Goal: Transaction & Acquisition: Purchase product/service

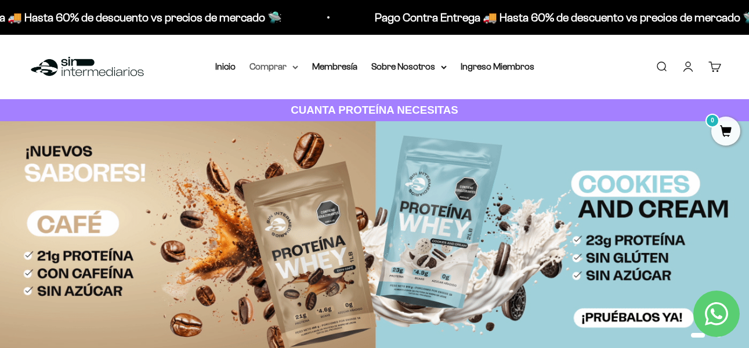
click at [295, 70] on summary "Comprar" at bounding box center [273, 66] width 49 height 15
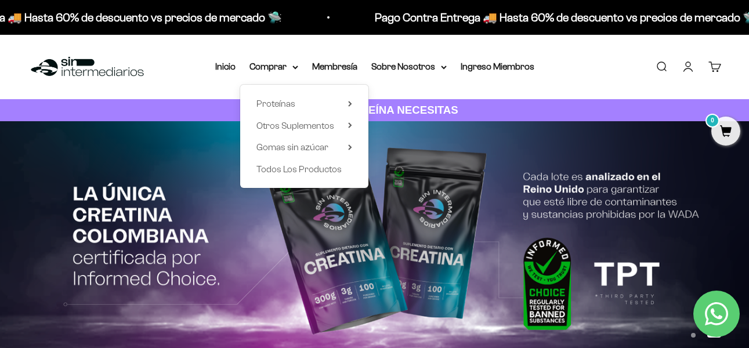
drag, startPoint x: 344, startPoint y: 126, endPoint x: 353, endPoint y: 124, distance: 9.0
click at [346, 126] on summary "Otros Suplementos" at bounding box center [304, 125] width 96 height 15
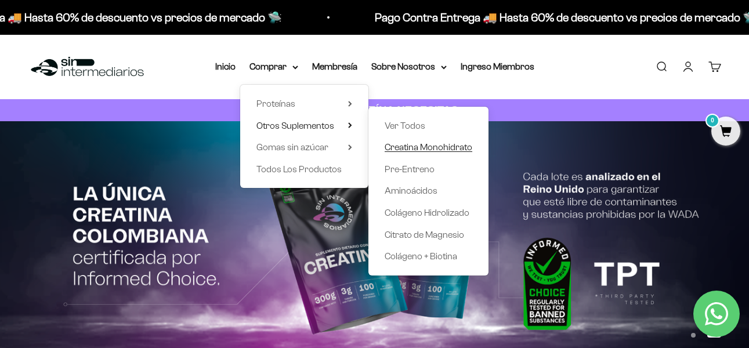
click at [420, 149] on span "Creatina Monohidrato" at bounding box center [428, 147] width 88 height 10
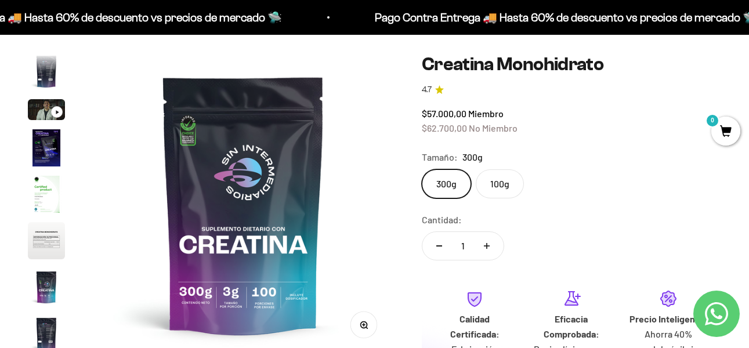
scroll to position [116, 0]
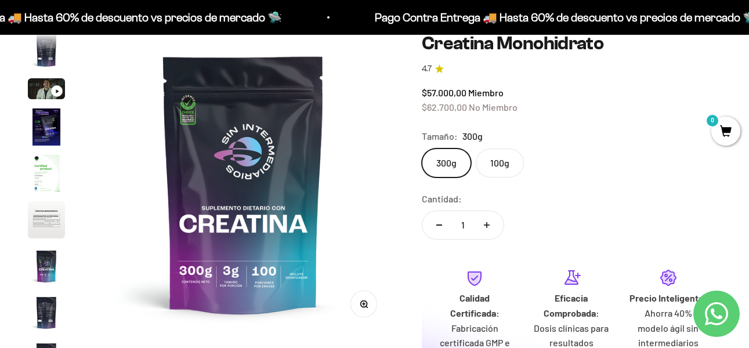
click at [45, 119] on img "Ir al artículo 4" at bounding box center [46, 126] width 37 height 37
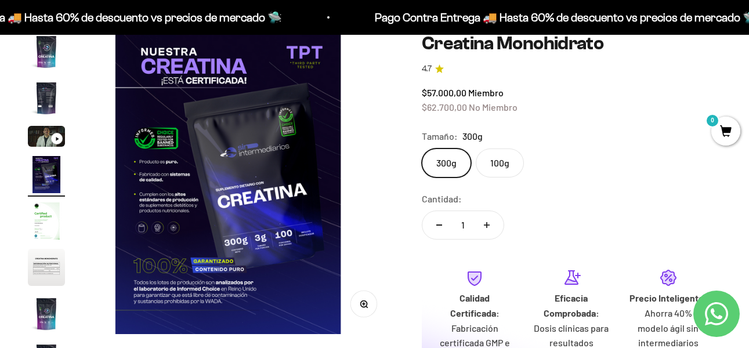
scroll to position [0, 924]
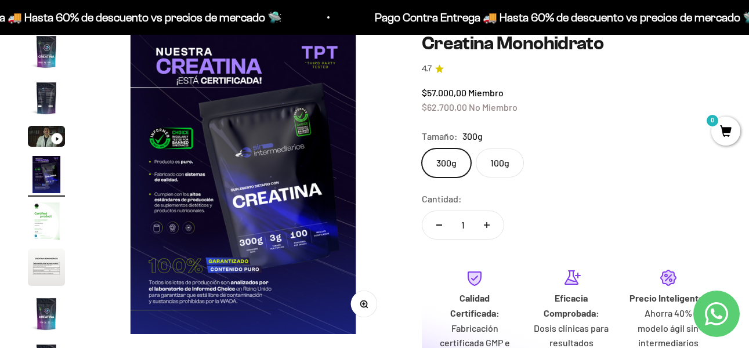
click at [170, 129] on img at bounding box center [243, 183] width 301 height 301
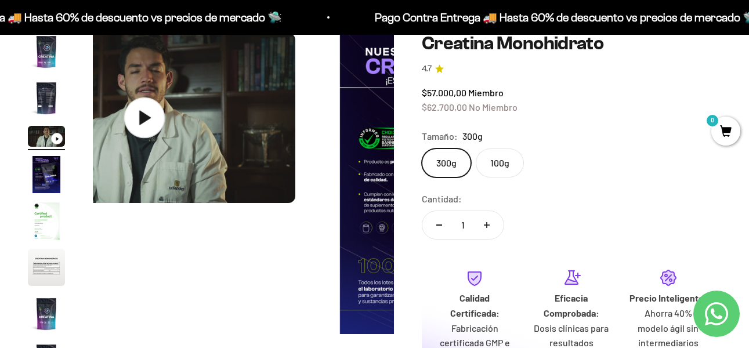
scroll to position [0, 616]
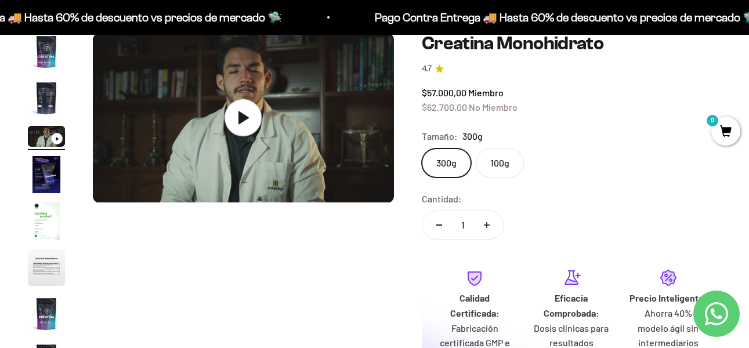
click at [43, 106] on img "Ir al artículo 2" at bounding box center [46, 97] width 37 height 37
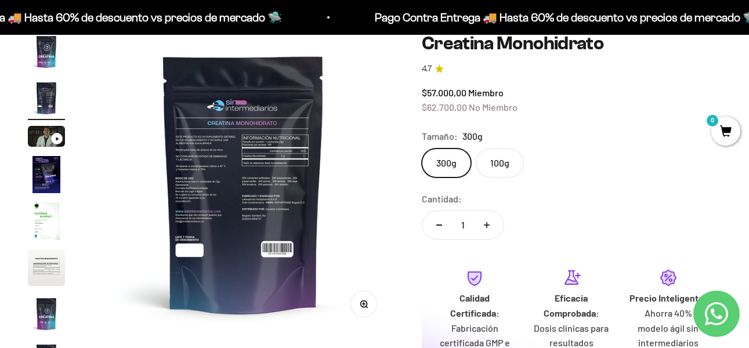
click at [218, 143] on img at bounding box center [243, 183] width 301 height 301
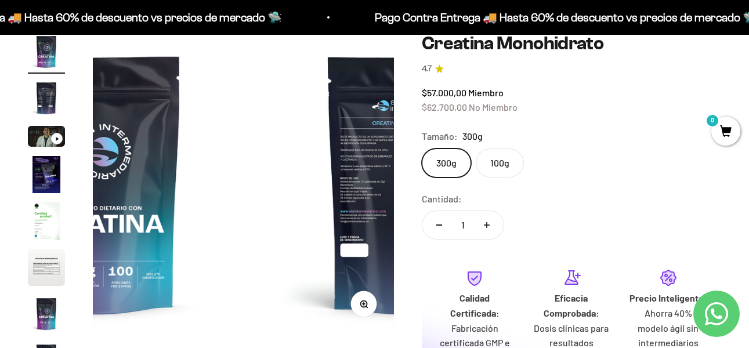
scroll to position [0, 0]
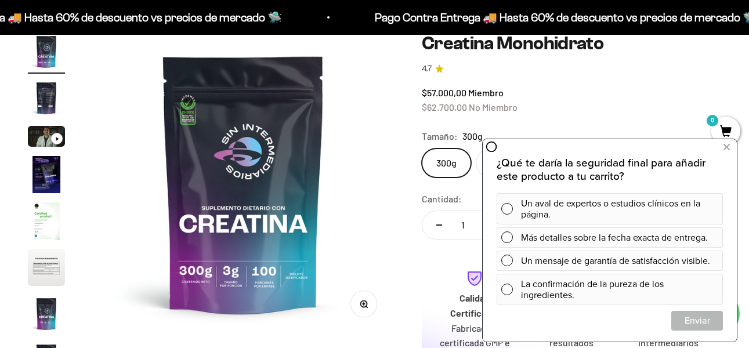
click at [39, 97] on img "Ir al artículo 2" at bounding box center [46, 97] width 37 height 37
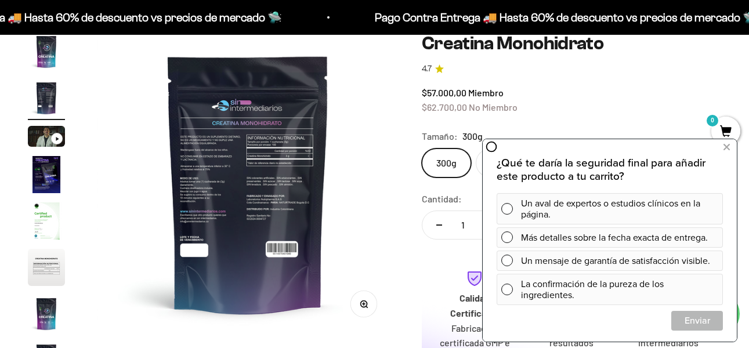
scroll to position [0, 308]
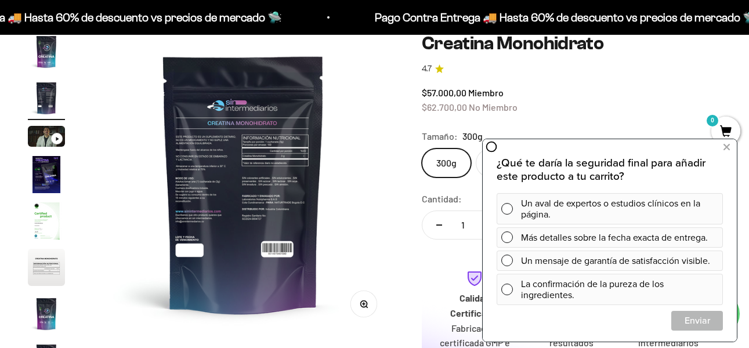
click at [369, 302] on button "Zoom" at bounding box center [363, 304] width 26 height 26
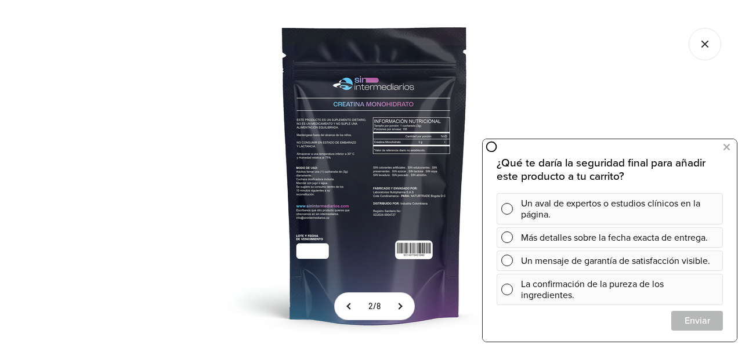
click at [334, 136] on img at bounding box center [375, 174] width 348 height 348
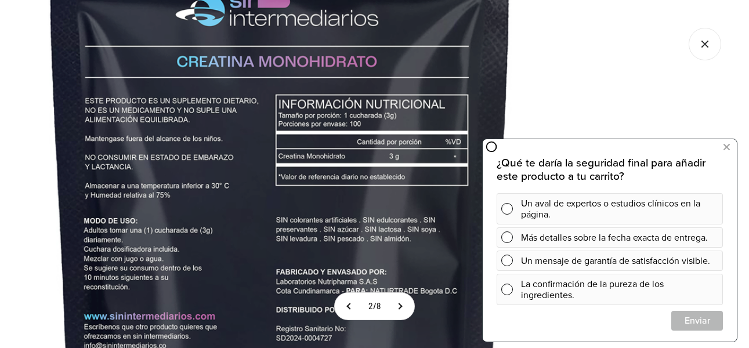
click at [147, 176] on img at bounding box center [280, 236] width 870 height 870
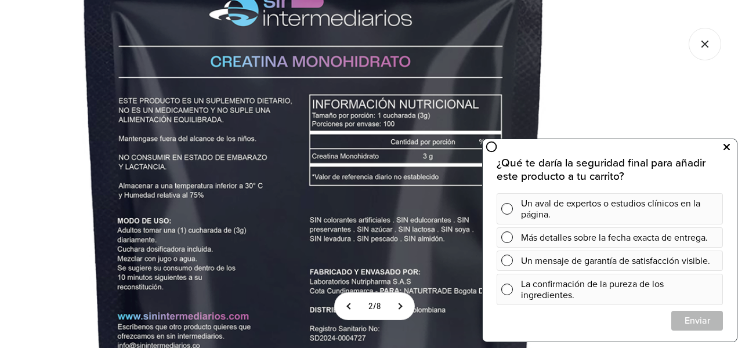
click at [723, 148] on icon at bounding box center [726, 147] width 6 height 15
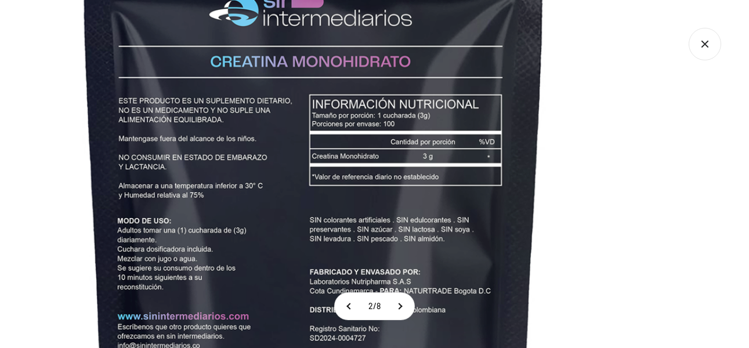
scroll to position [0, 0]
click at [600, 156] on img at bounding box center [314, 236] width 870 height 870
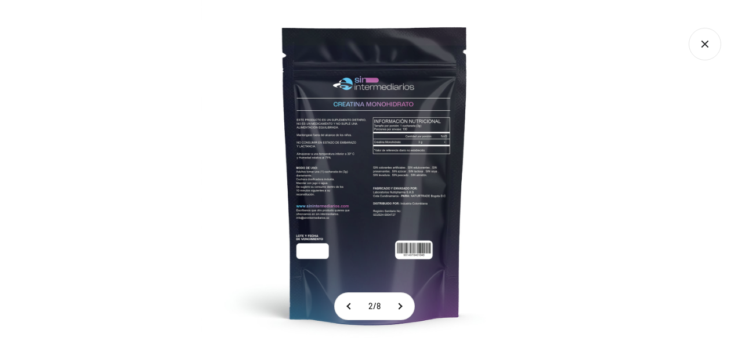
click at [606, 30] on div at bounding box center [374, 174] width 749 height 348
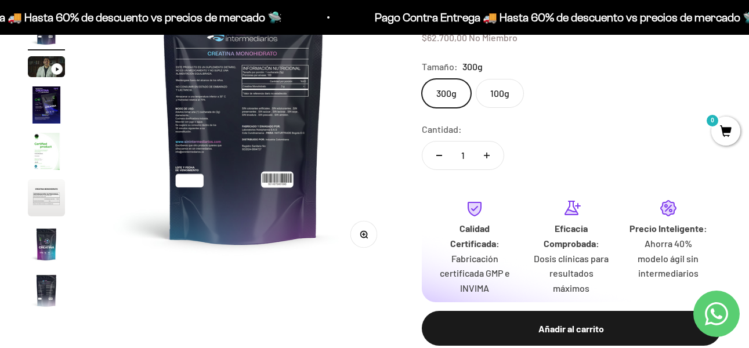
scroll to position [165, 0]
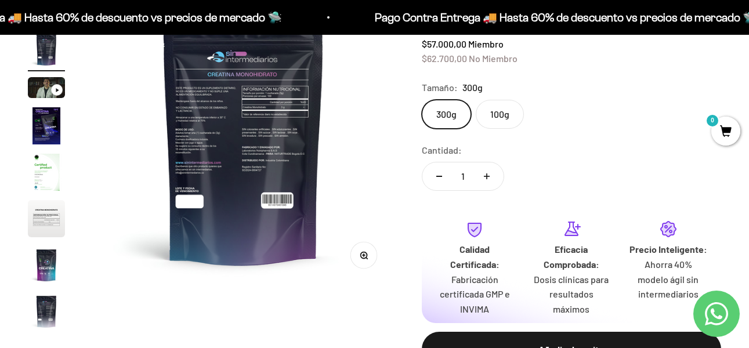
drag, startPoint x: 674, startPoint y: 255, endPoint x: 645, endPoint y: 249, distance: 30.3
click at [672, 256] on p "Precio Inteligente:" at bounding box center [668, 249] width 78 height 15
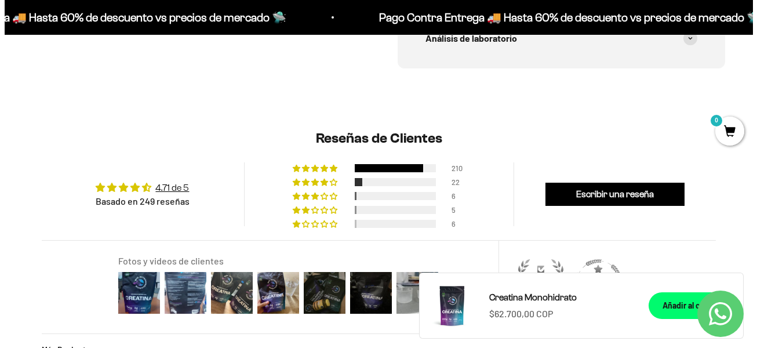
scroll to position [918, 0]
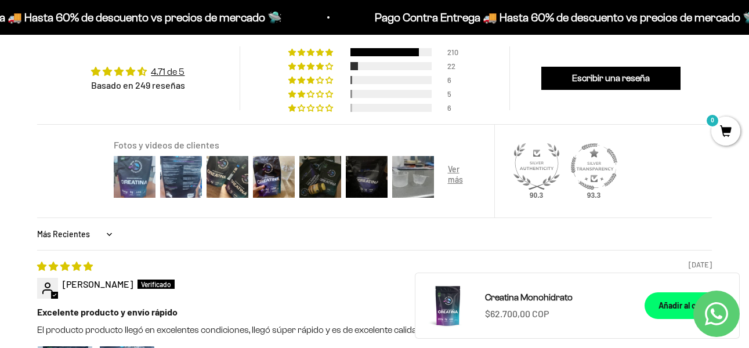
click at [119, 171] on img at bounding box center [134, 177] width 46 height 46
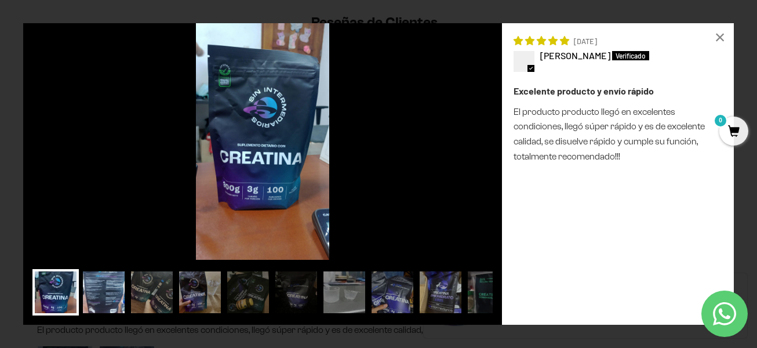
click at [93, 288] on img at bounding box center [104, 292] width 46 height 46
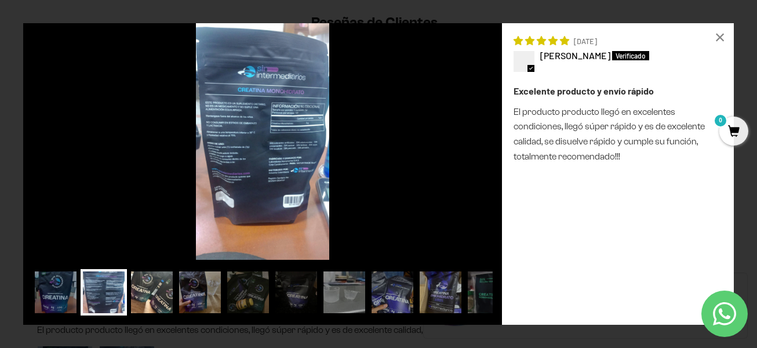
click at [161, 284] on img at bounding box center [152, 292] width 46 height 46
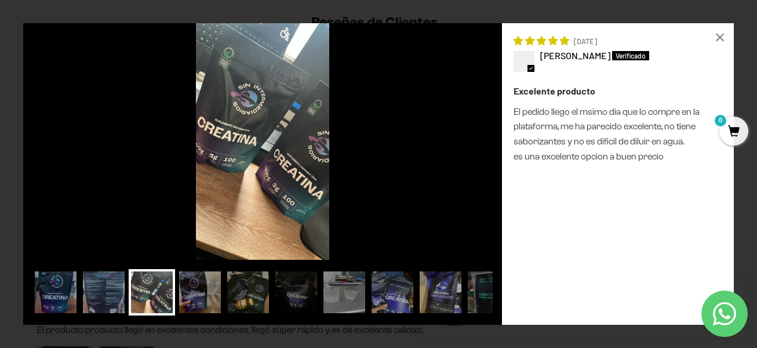
click at [239, 295] on img at bounding box center [248, 292] width 46 height 46
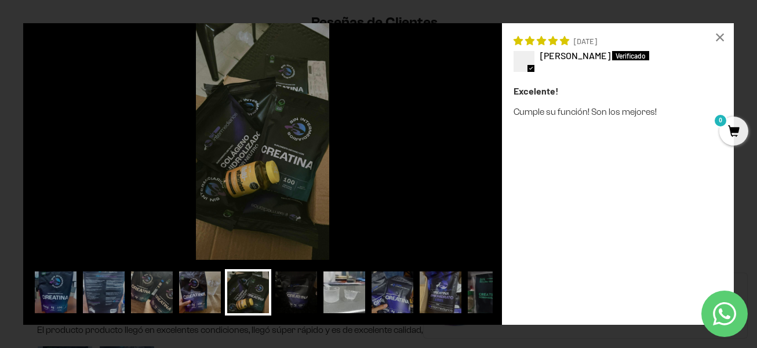
click at [339, 294] on img at bounding box center [344, 292] width 46 height 46
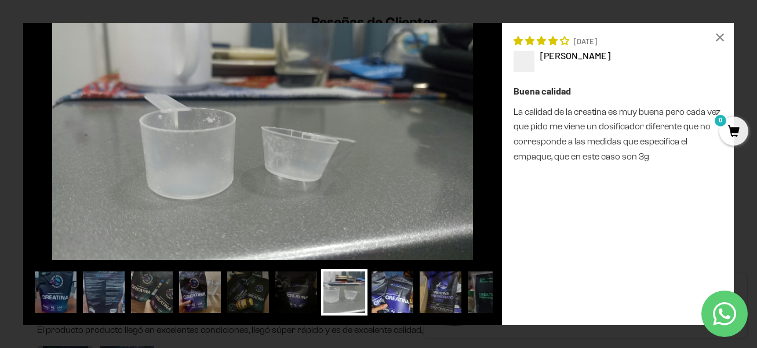
click at [387, 293] on img at bounding box center [392, 292] width 46 height 46
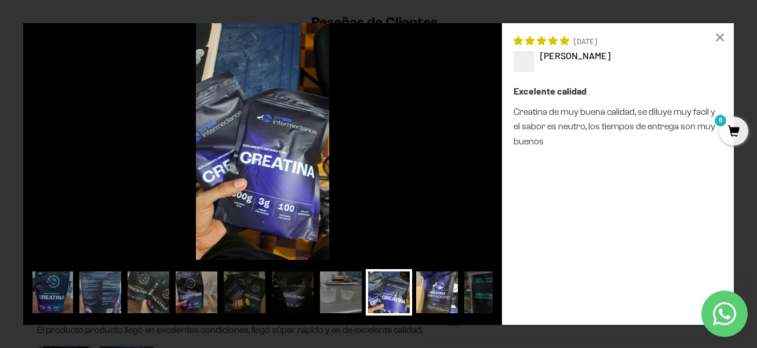
click at [458, 292] on img at bounding box center [437, 292] width 46 height 46
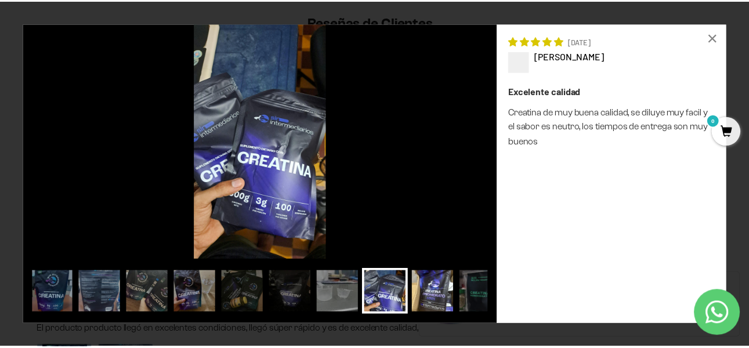
scroll to position [0, 20]
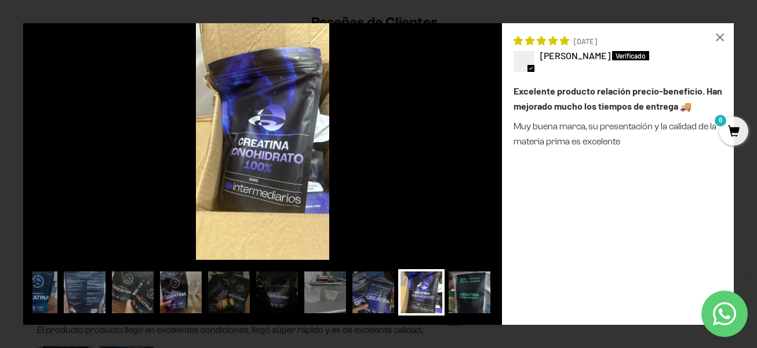
click at [457, 293] on img at bounding box center [469, 292] width 46 height 46
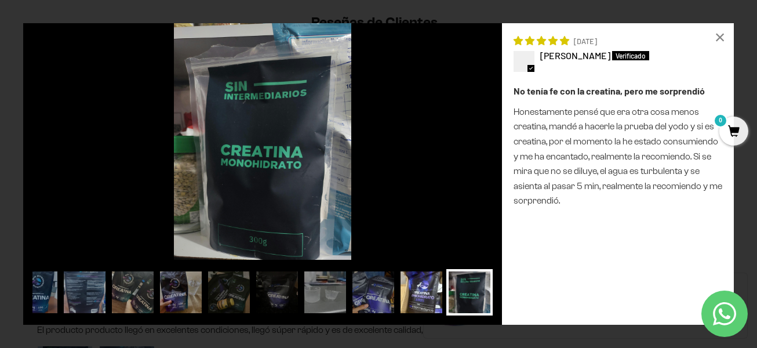
click at [443, 307] on img at bounding box center [421, 292] width 46 height 46
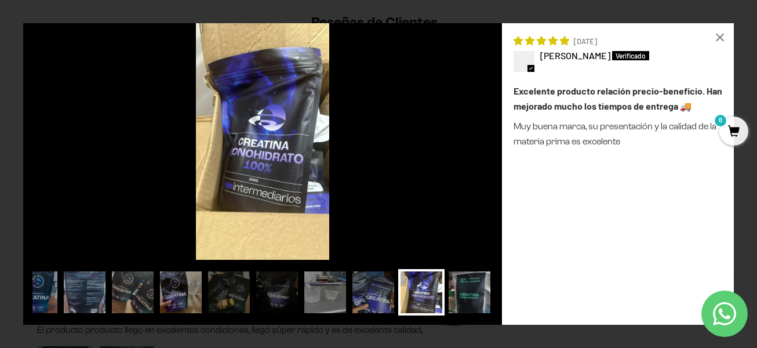
click at [467, 301] on img at bounding box center [469, 292] width 46 height 46
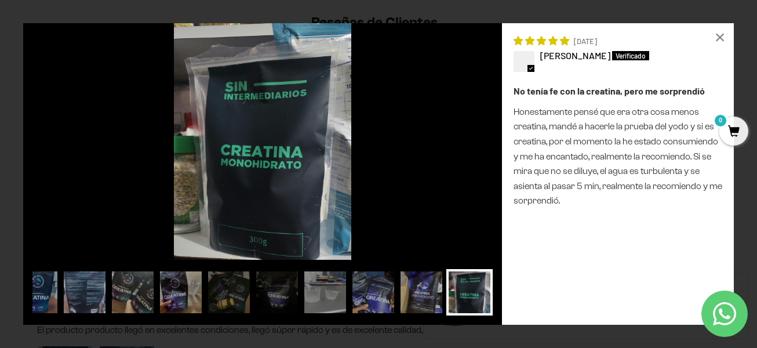
click at [489, 292] on img at bounding box center [469, 292] width 46 height 46
click at [738, 40] on div "Loading... × 11/01/2023 Steven Diaz" at bounding box center [378, 174] width 757 height 348
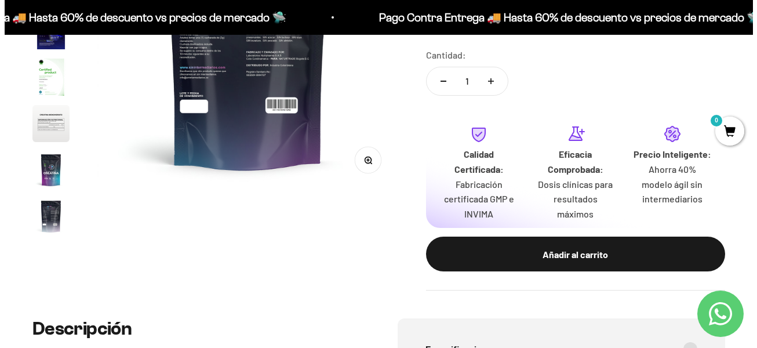
scroll to position [281, 0]
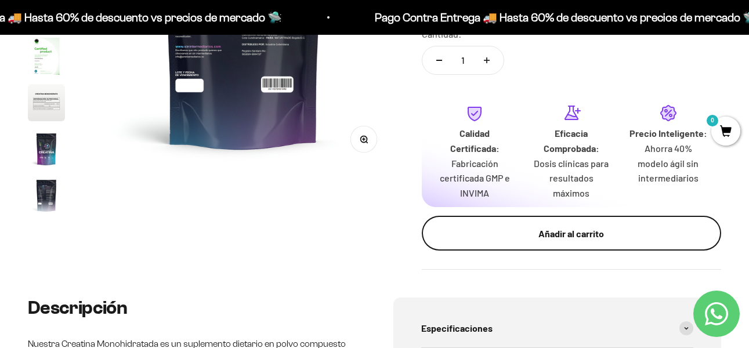
click at [564, 228] on div "Añadir al carrito" at bounding box center [571, 233] width 253 height 15
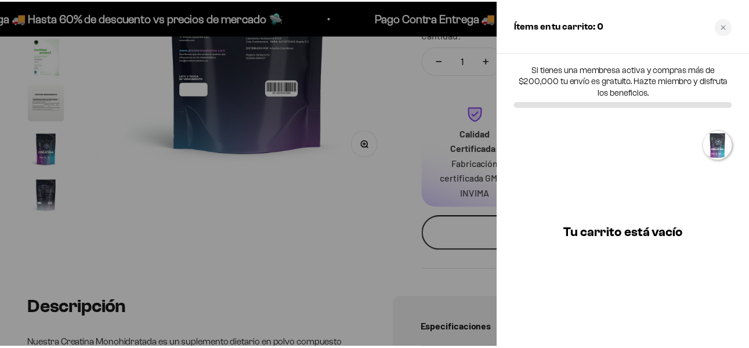
scroll to position [0, 313]
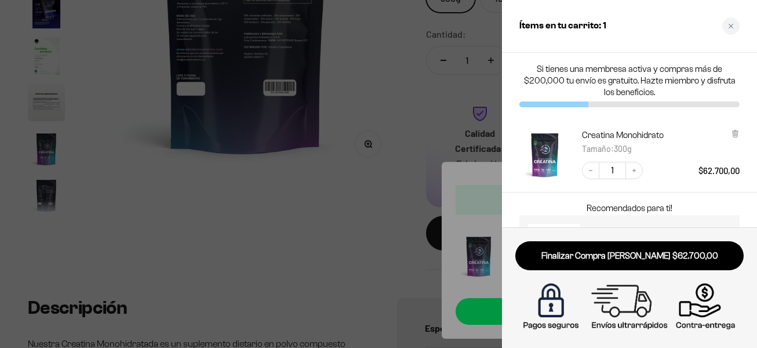
click at [387, 242] on div at bounding box center [378, 174] width 757 height 348
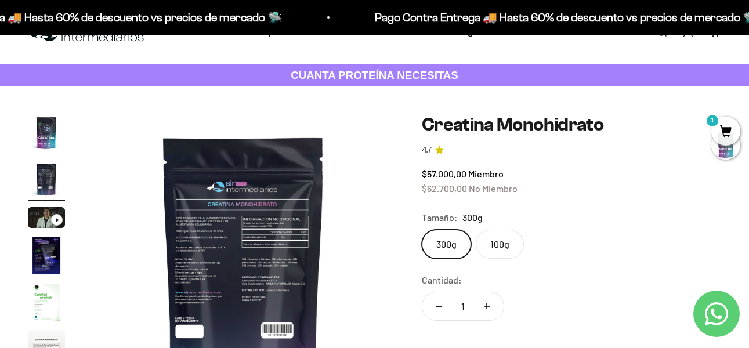
scroll to position [0, 0]
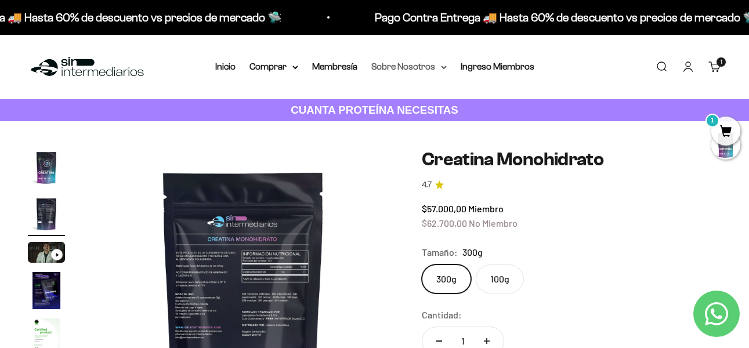
click at [436, 70] on summary "Sobre Nosotros" at bounding box center [408, 66] width 75 height 15
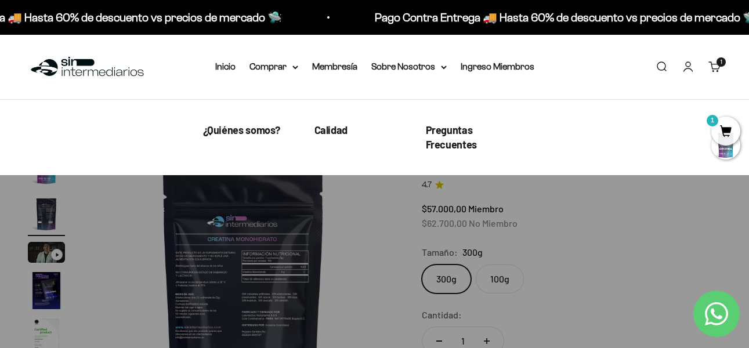
click at [268, 137] on ul "¿Quiénes somos? Calidad Preguntas Frecuentes" at bounding box center [360, 137] width 315 height 29
click at [266, 134] on span "¿Quiénes somos?" at bounding box center [242, 130] width 78 height 13
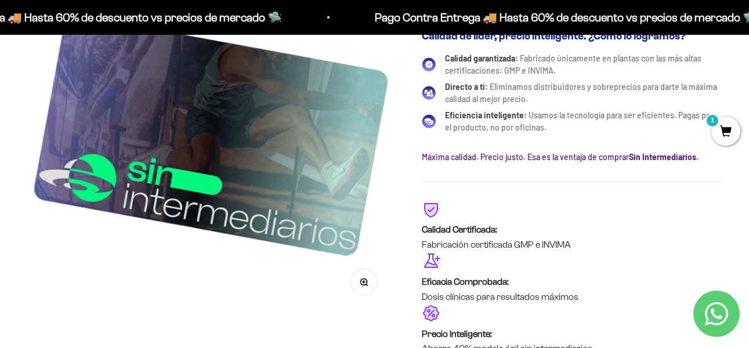
scroll to position [1913, 0]
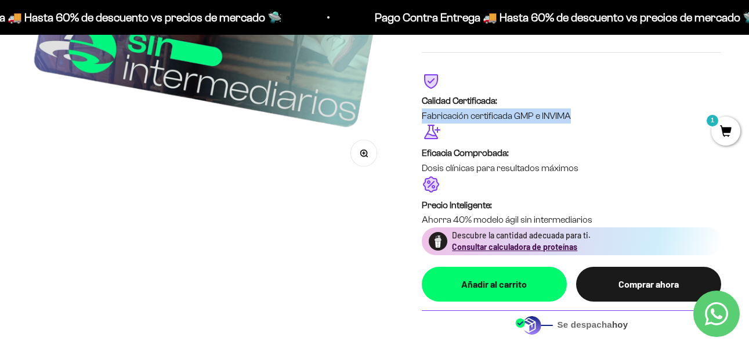
drag, startPoint x: 423, startPoint y: 115, endPoint x: 576, endPoint y: 118, distance: 152.5
click at [576, 118] on p "Fabricación certificada GMP e INVIMA" at bounding box center [571, 115] width 299 height 15
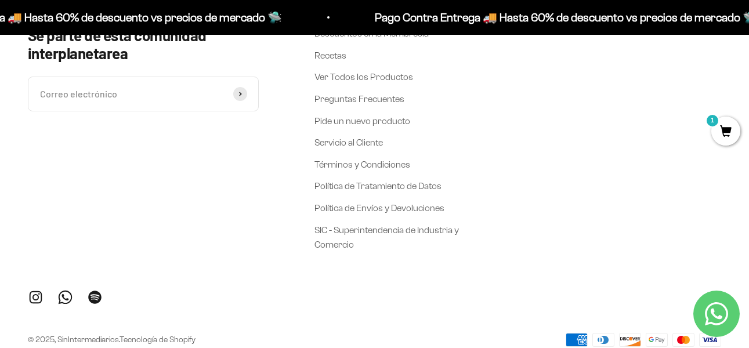
scroll to position [2622, 0]
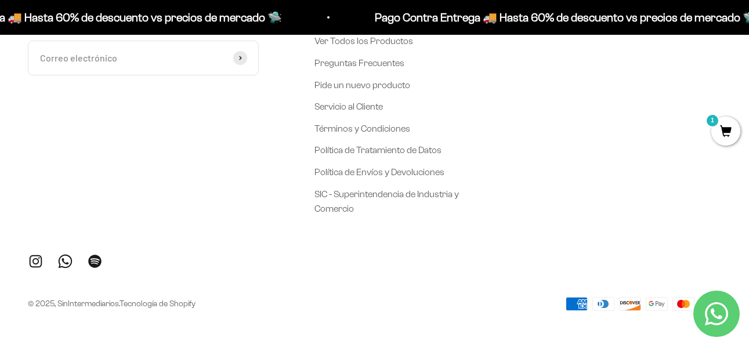
click at [32, 264] on link "Síguenos en Instagram" at bounding box center [36, 261] width 16 height 16
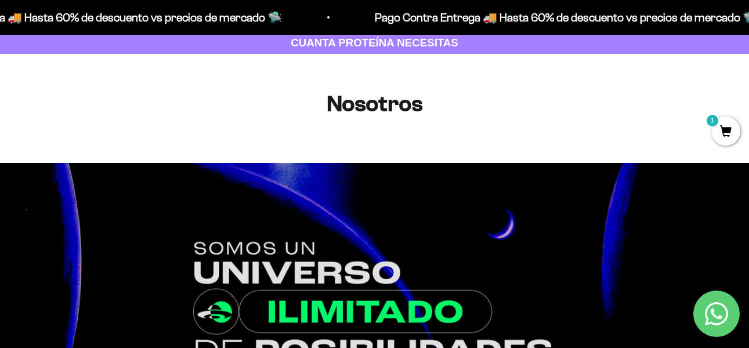
scroll to position [0, 0]
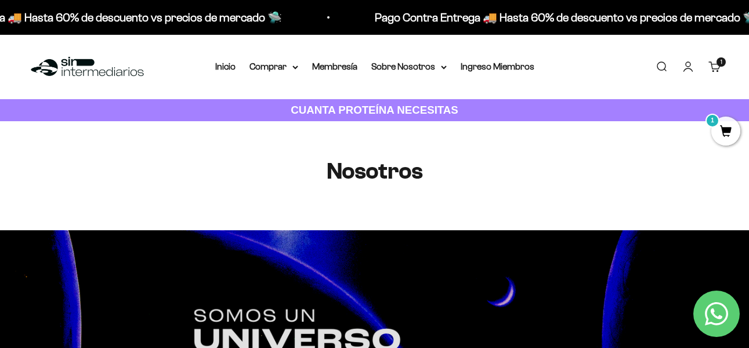
click at [725, 128] on span "1" at bounding box center [725, 131] width 29 height 29
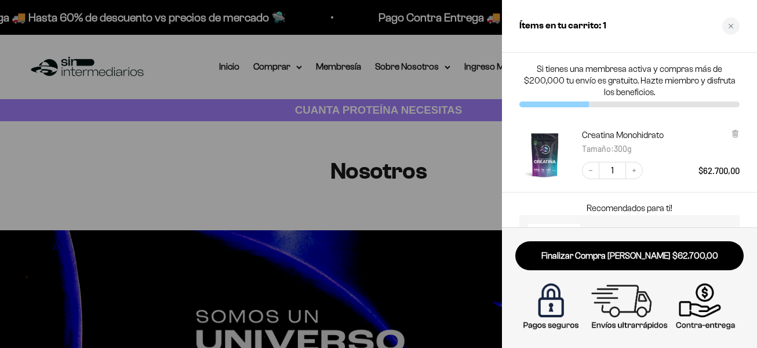
click at [256, 154] on div at bounding box center [378, 174] width 757 height 348
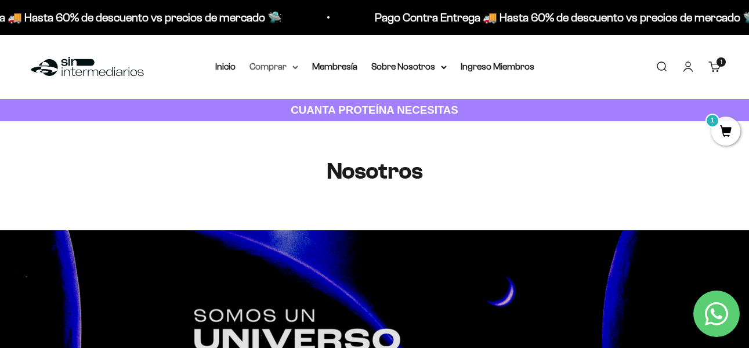
click at [298, 64] on summary "Comprar" at bounding box center [273, 66] width 49 height 15
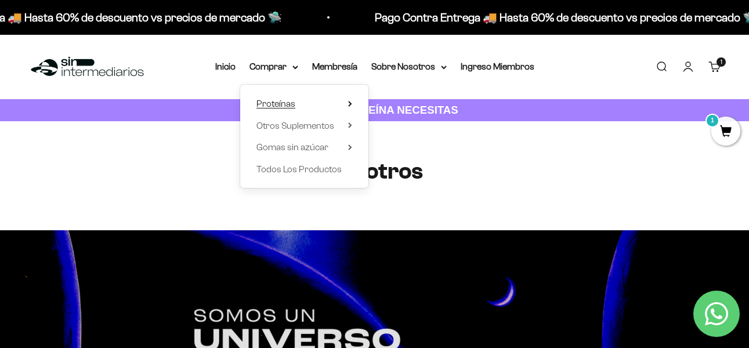
click at [301, 108] on summary "Proteínas" at bounding box center [304, 103] width 96 height 15
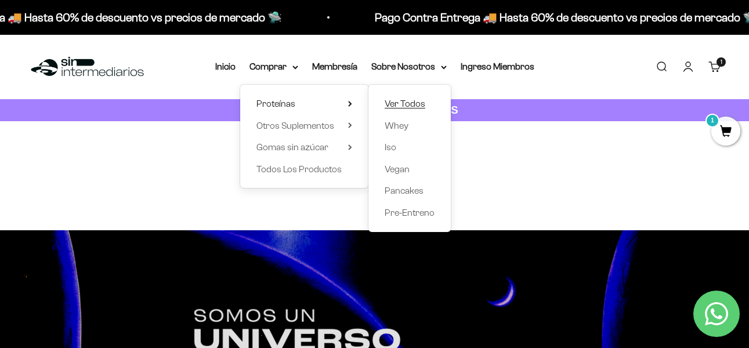
click at [406, 105] on span "Ver Todos" at bounding box center [404, 104] width 41 height 10
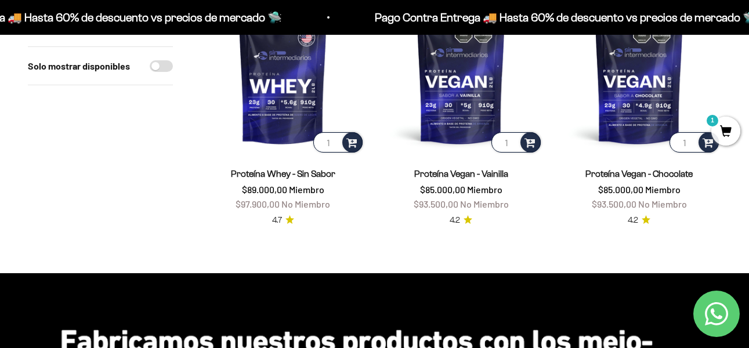
scroll to position [986, 0]
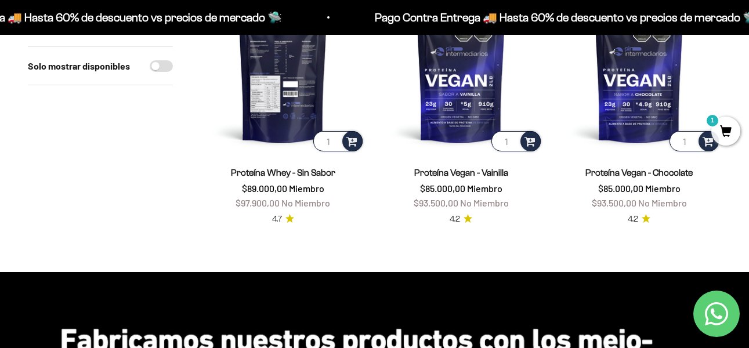
click at [250, 130] on img at bounding box center [283, 72] width 164 height 164
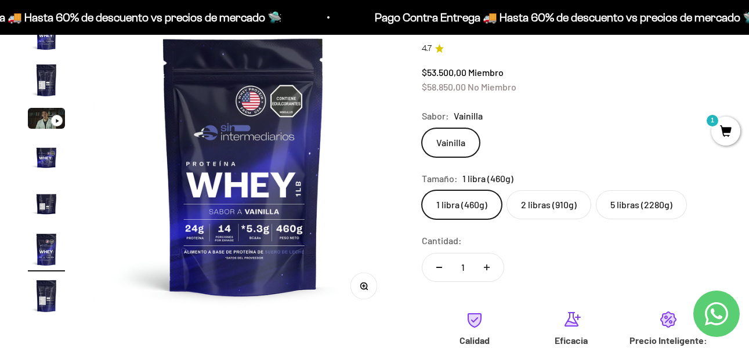
scroll to position [116, 0]
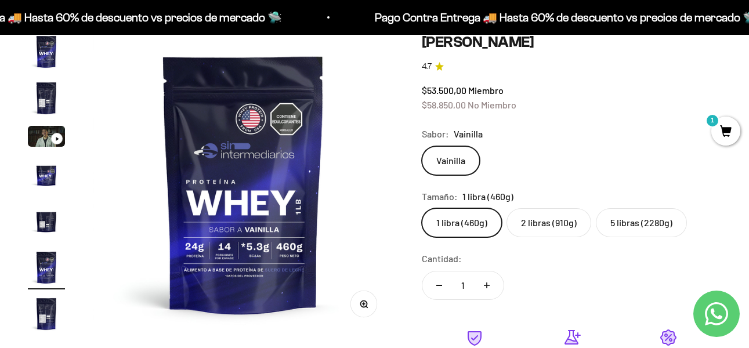
click at [41, 92] on img "Ir al artículo 2" at bounding box center [46, 97] width 37 height 37
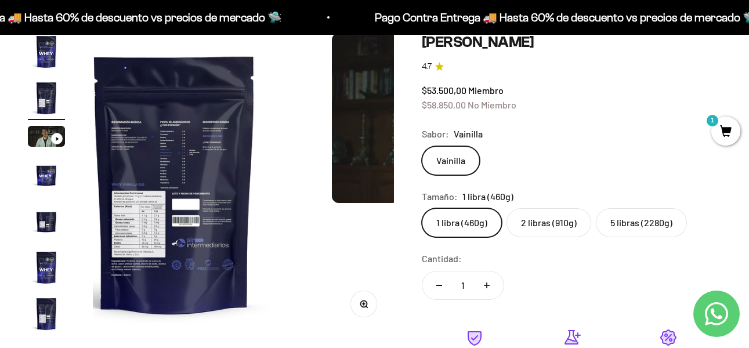
scroll to position [0, 308]
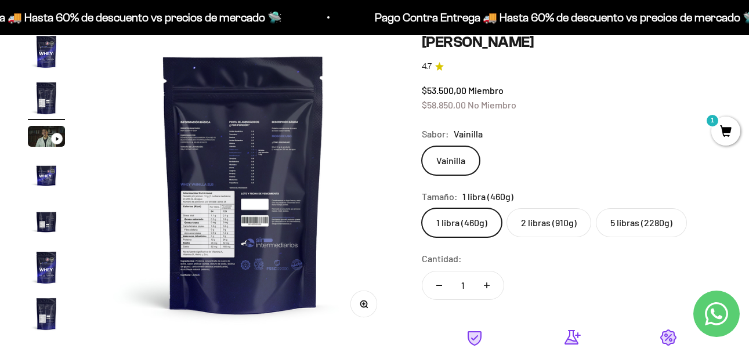
click at [51, 208] on img "Ir al artículo 5" at bounding box center [46, 220] width 37 height 37
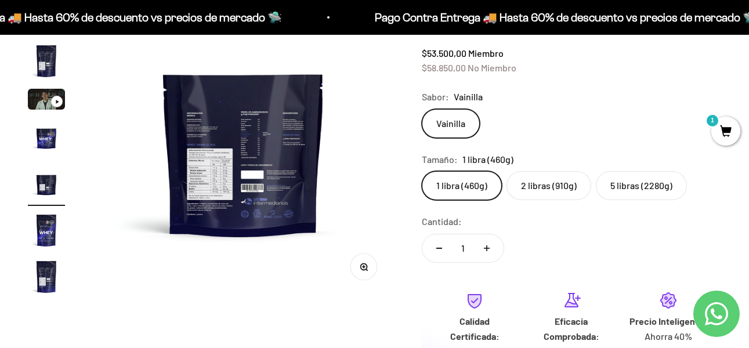
scroll to position [174, 0]
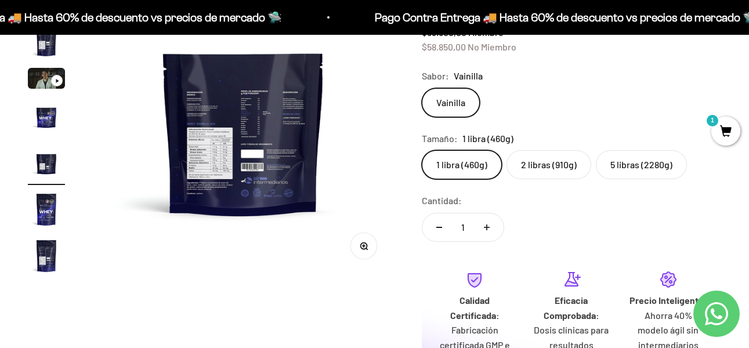
click at [176, 141] on img at bounding box center [243, 125] width 301 height 301
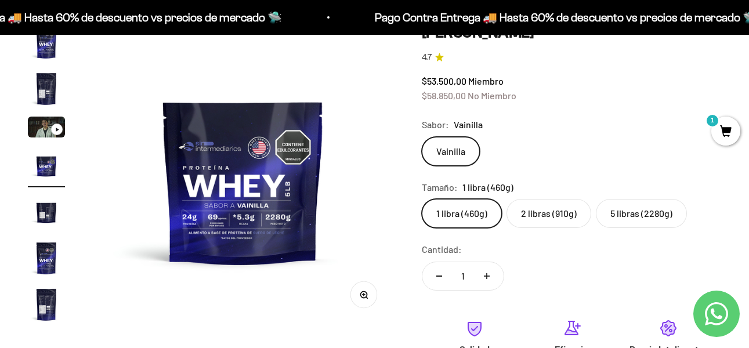
scroll to position [58, 0]
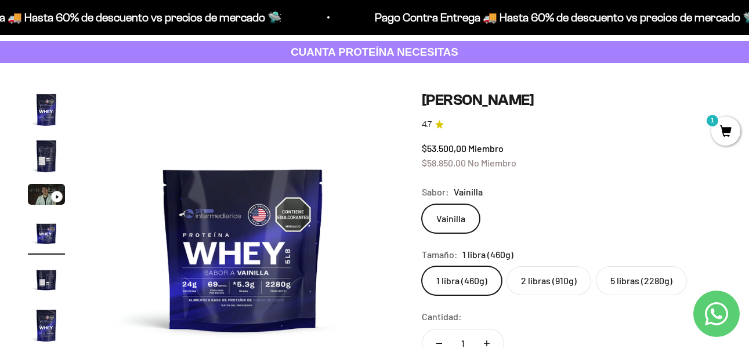
click at [38, 173] on img "Ir al artículo 2" at bounding box center [46, 155] width 37 height 37
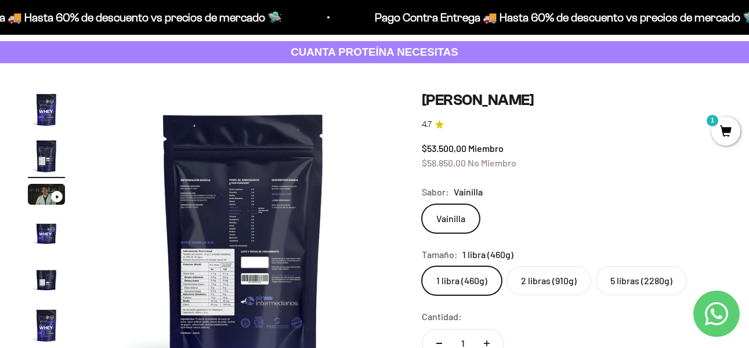
scroll to position [174, 0]
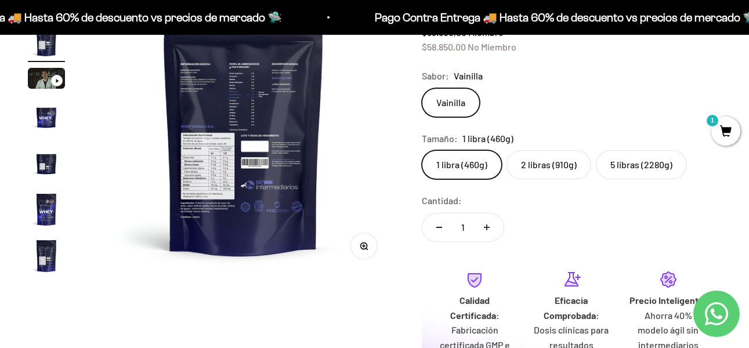
click at [379, 241] on img at bounding box center [243, 125] width 301 height 301
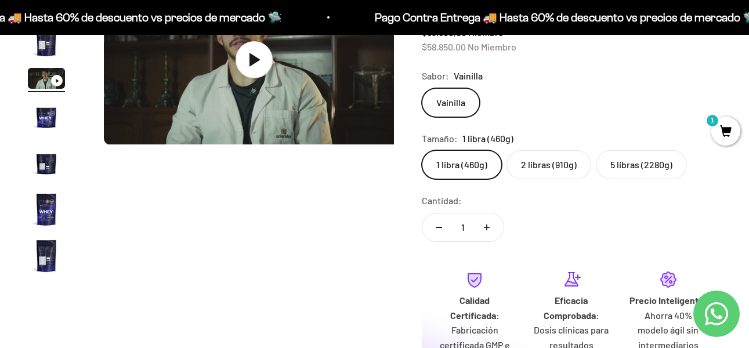
scroll to position [0, 616]
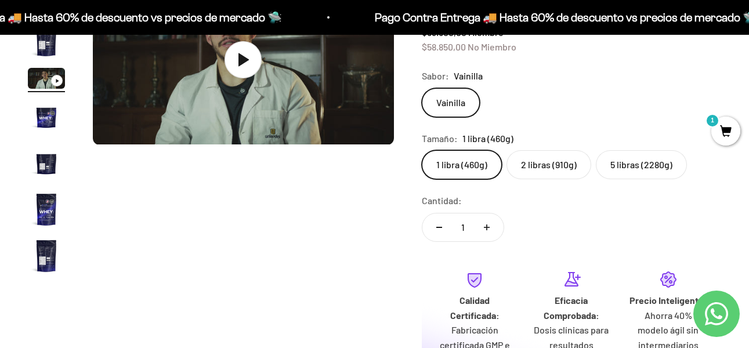
click at [52, 67] on page-dots at bounding box center [46, 126] width 37 height 303
click at [48, 49] on img "Ir al artículo 2" at bounding box center [46, 39] width 37 height 37
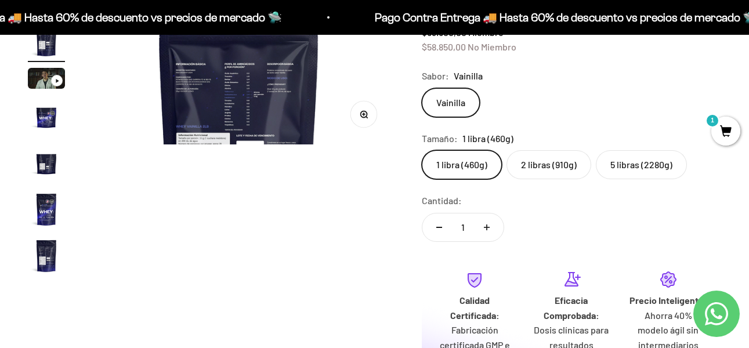
scroll to position [0, 308]
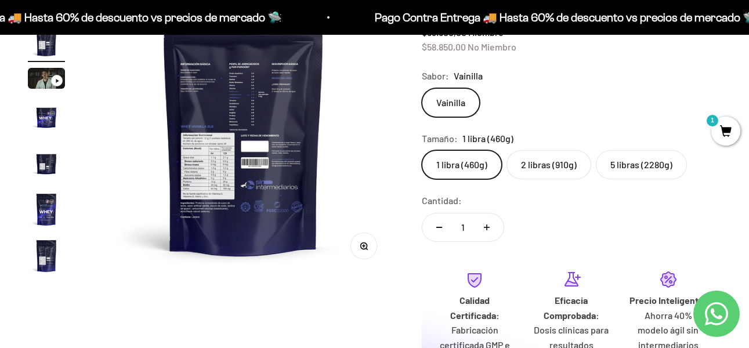
click at [364, 240] on button "Zoom" at bounding box center [363, 246] width 26 height 26
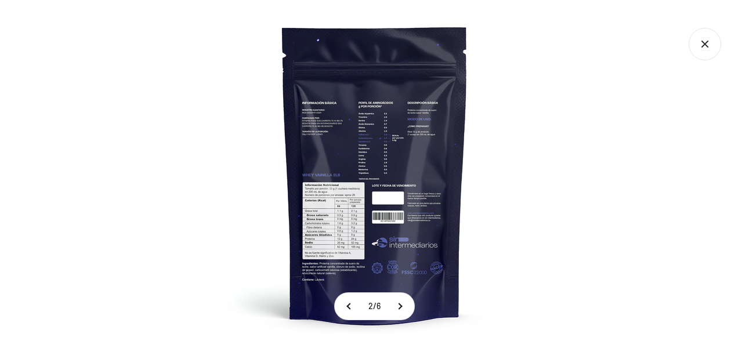
click at [322, 135] on img at bounding box center [375, 174] width 348 height 348
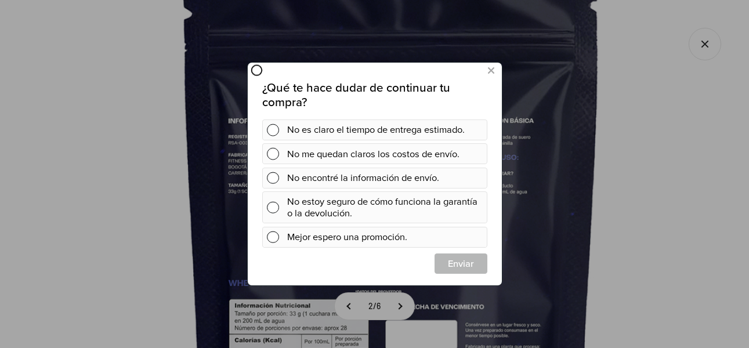
scroll to position [0, 0]
click at [492, 68] on icon at bounding box center [490, 71] width 6 height 16
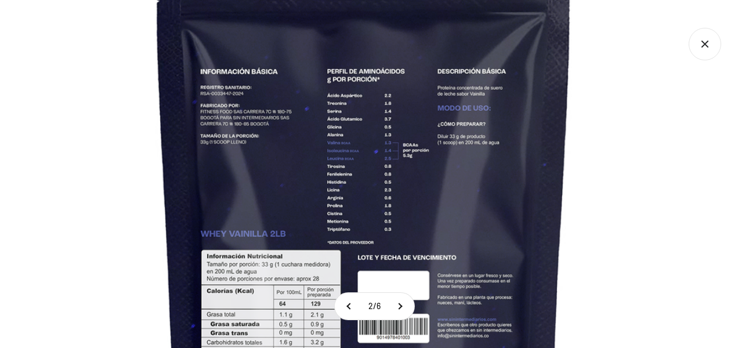
click at [393, 135] on img at bounding box center [363, 231] width 783 height 783
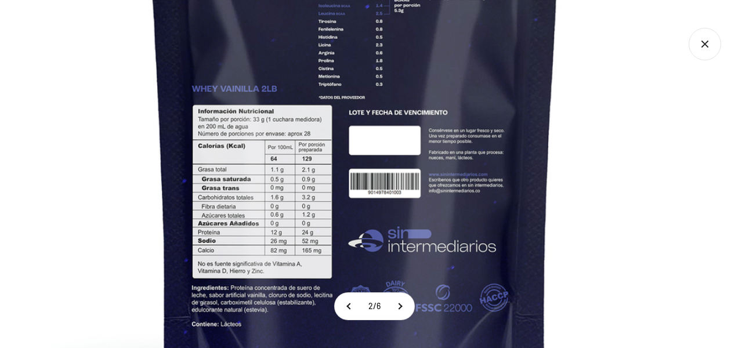
click at [399, 88] on img at bounding box center [354, 86] width 783 height 783
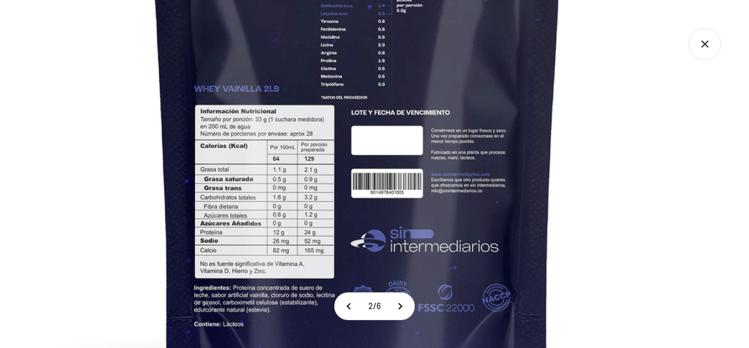
click at [621, 106] on img at bounding box center [357, 86] width 783 height 783
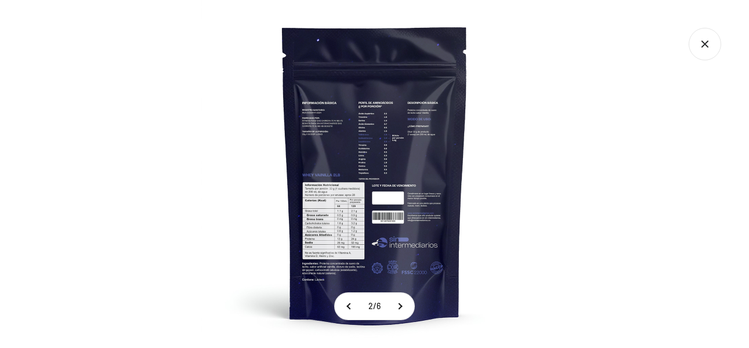
click at [357, 220] on img at bounding box center [375, 174] width 348 height 348
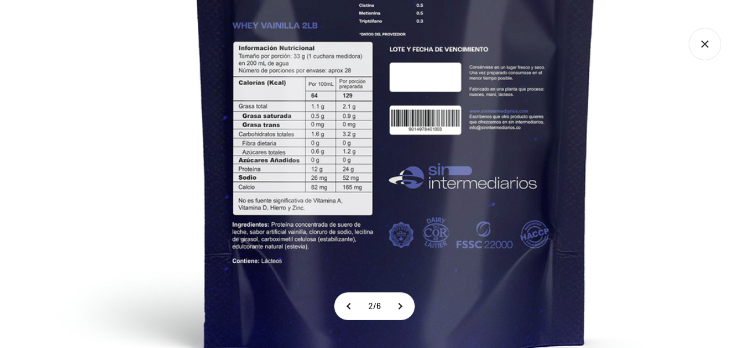
click at [335, 96] on img at bounding box center [395, 23] width 783 height 783
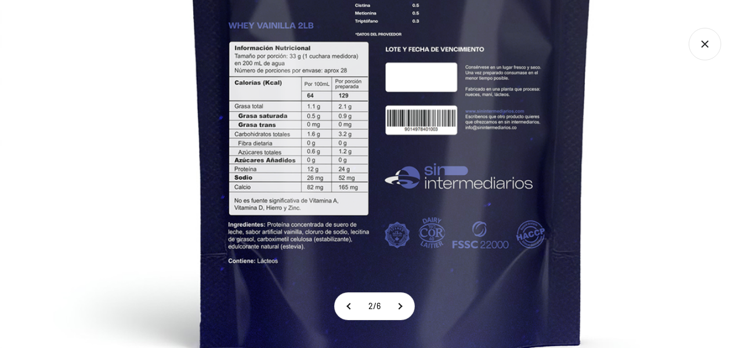
click at [140, 76] on img at bounding box center [391, 23] width 783 height 783
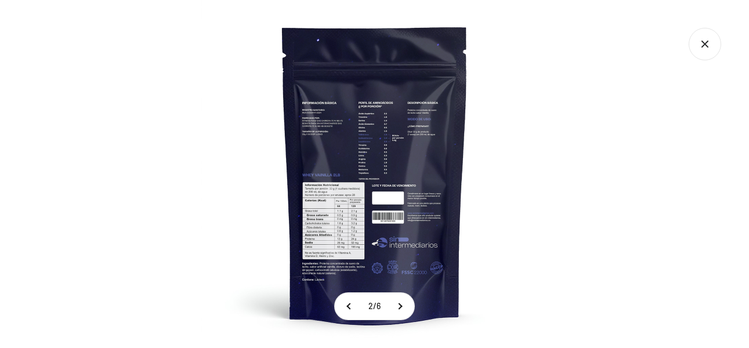
click at [696, 43] on icon "Cerrar galería" at bounding box center [704, 44] width 32 height 32
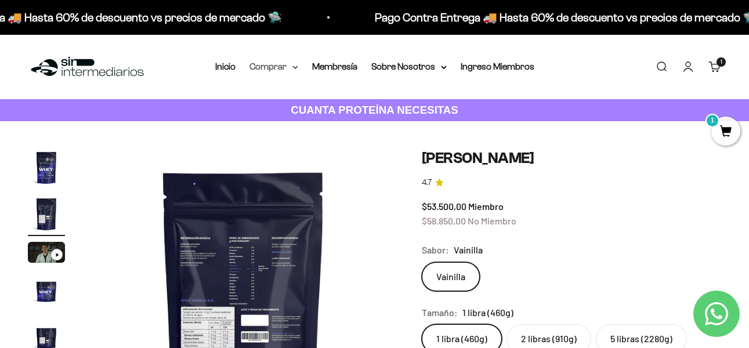
click at [295, 67] on icon at bounding box center [295, 68] width 6 height 4
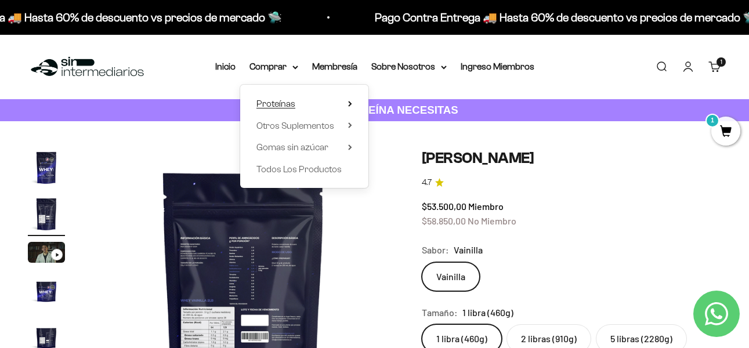
click at [270, 107] on span "Proteínas" at bounding box center [275, 104] width 39 height 10
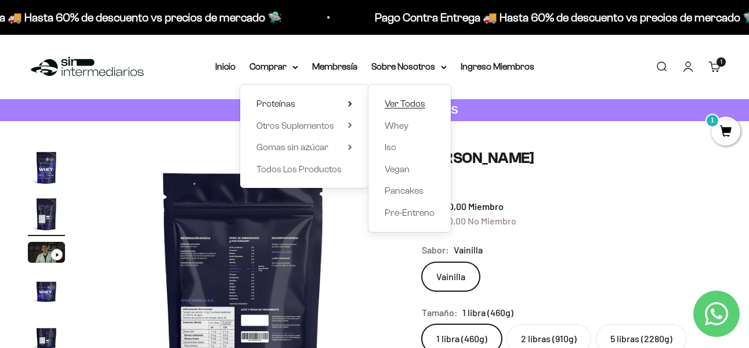
click at [401, 101] on span "Ver Todos" at bounding box center [404, 104] width 41 height 10
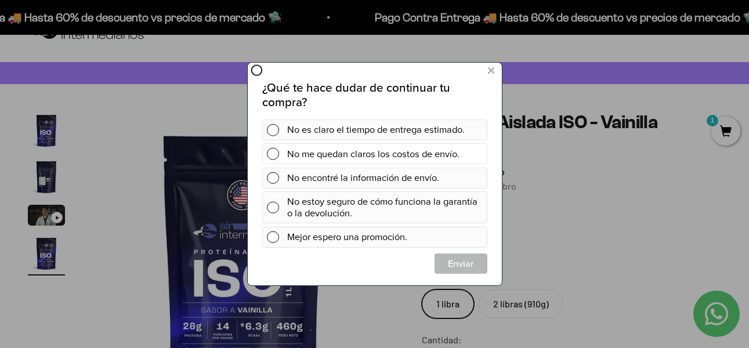
scroll to position [58, 0]
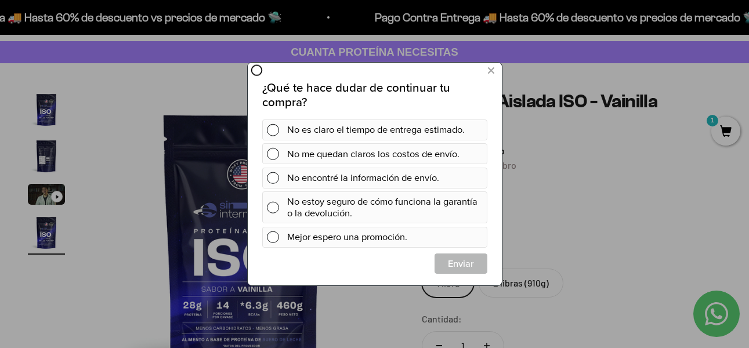
click at [41, 150] on div at bounding box center [122, 112] width 244 height 225
drag, startPoint x: 42, startPoint y: 164, endPoint x: 164, endPoint y: 145, distance: 123.2
click at [46, 164] on div at bounding box center [122, 112] width 244 height 225
click at [492, 68] on icon at bounding box center [490, 71] width 6 height 16
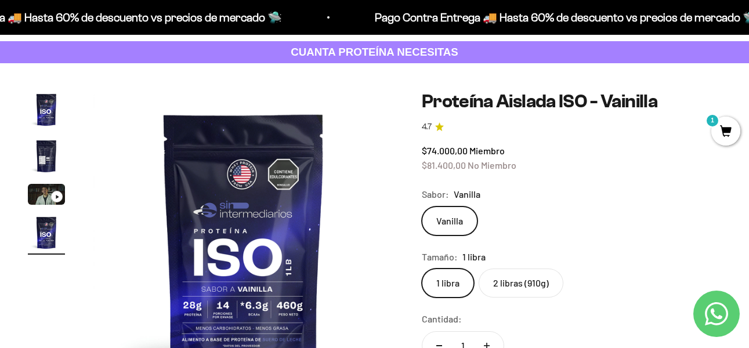
click at [37, 166] on img "Ir al artículo 2" at bounding box center [46, 155] width 37 height 37
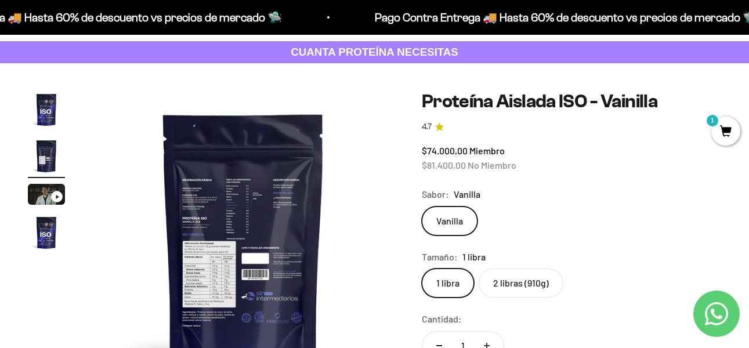
click at [268, 273] on img at bounding box center [243, 241] width 301 height 301
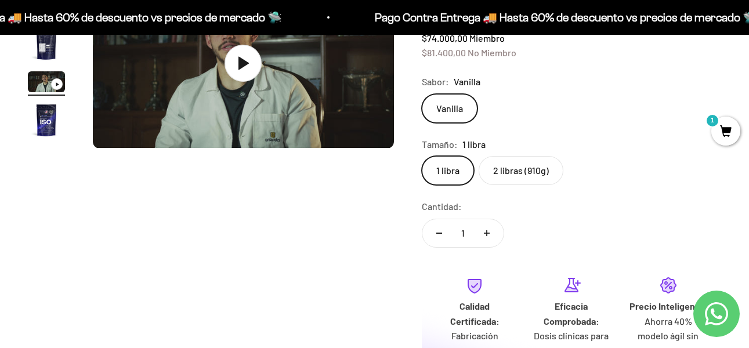
scroll to position [116, 0]
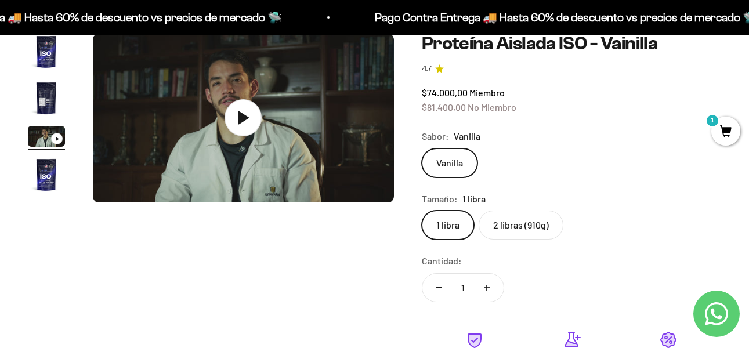
click at [48, 89] on img "Ir al artículo 2" at bounding box center [46, 97] width 37 height 37
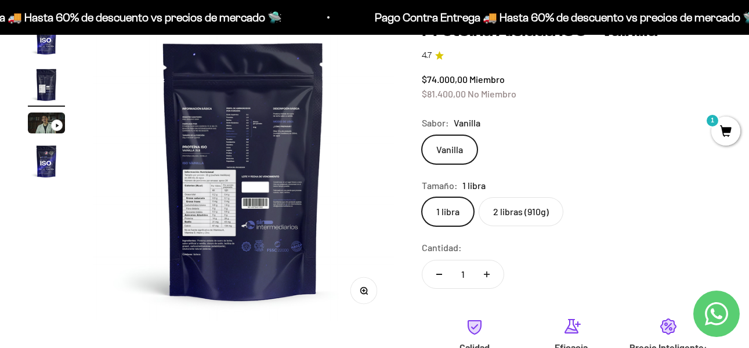
scroll to position [174, 0]
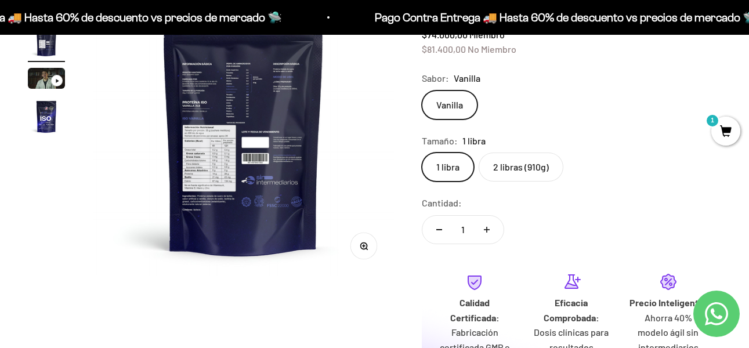
click at [364, 248] on circle "button" at bounding box center [363, 245] width 6 height 6
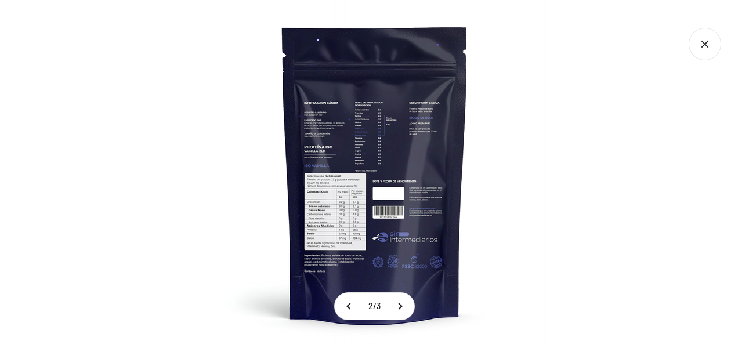
click at [343, 146] on img at bounding box center [375, 174] width 348 height 348
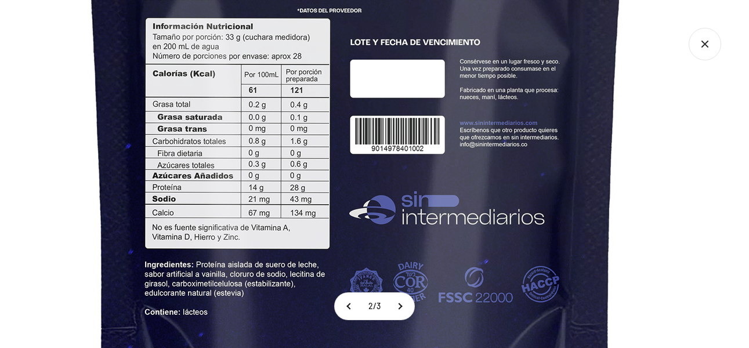
click at [434, 19] on img at bounding box center [356, 20] width 1044 height 1044
click at [648, 187] on img at bounding box center [356, 20] width 1044 height 1044
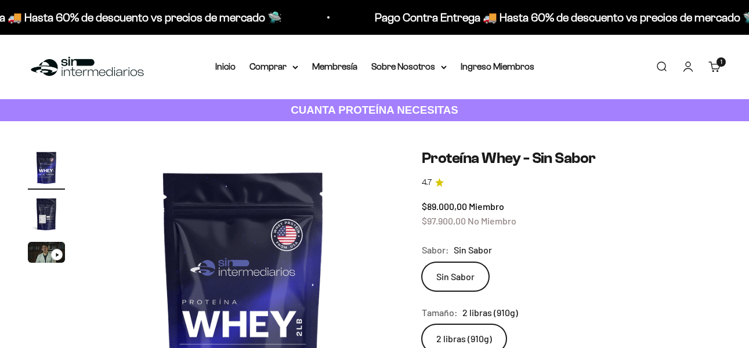
scroll to position [116, 0]
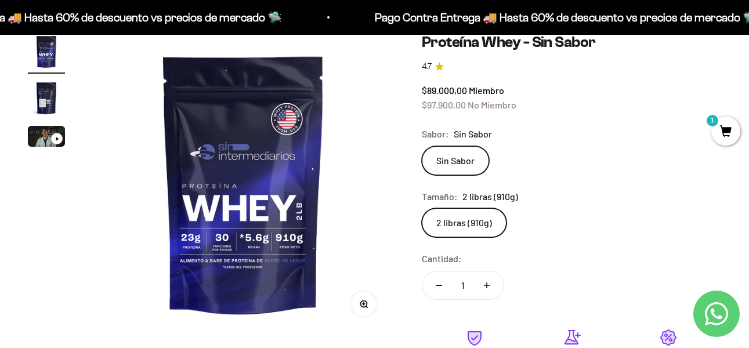
click at [44, 94] on img "Ir al artículo 2" at bounding box center [46, 97] width 37 height 37
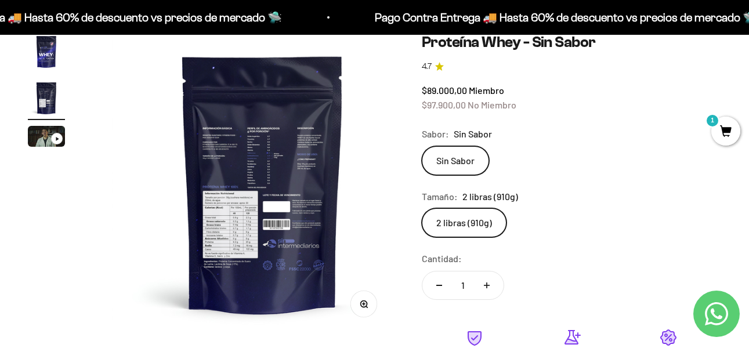
scroll to position [0, 308]
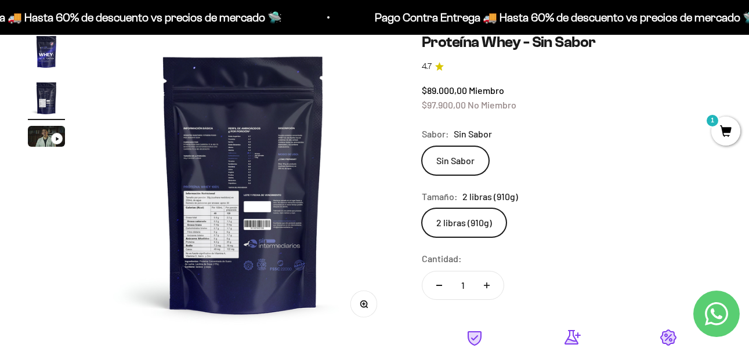
click at [367, 304] on button "Zoom" at bounding box center [363, 304] width 26 height 26
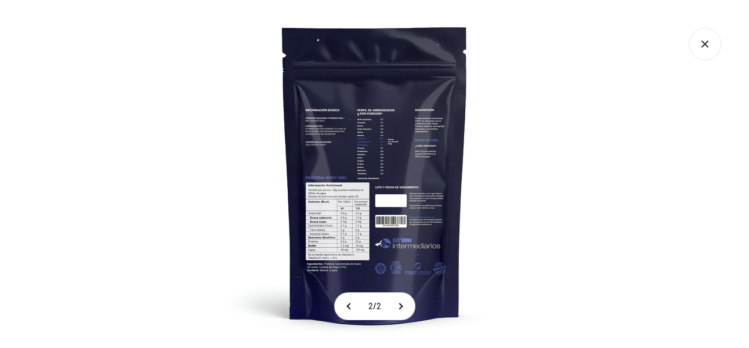
click at [346, 205] on img at bounding box center [375, 174] width 348 height 348
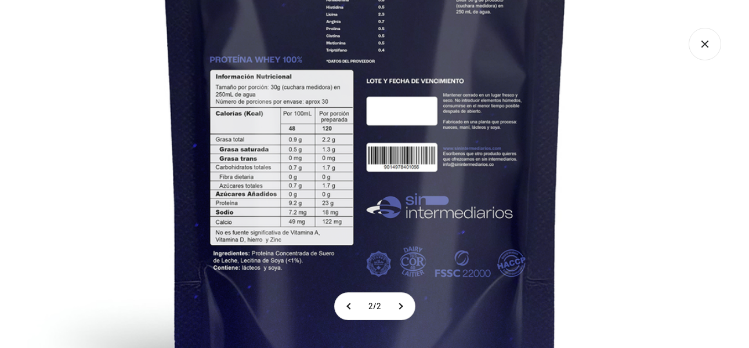
click at [329, 150] on img at bounding box center [365, 51] width 783 height 783
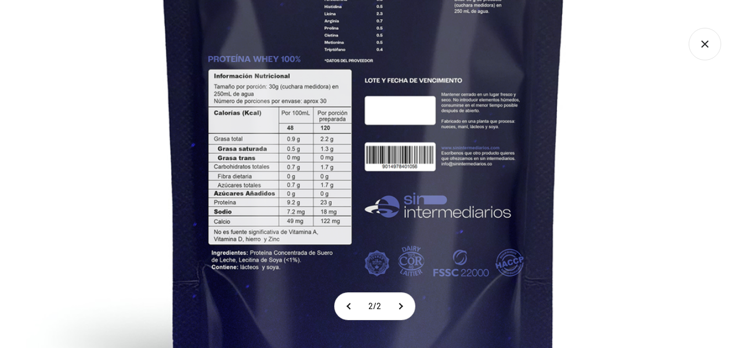
click at [321, 199] on img at bounding box center [363, 50] width 783 height 783
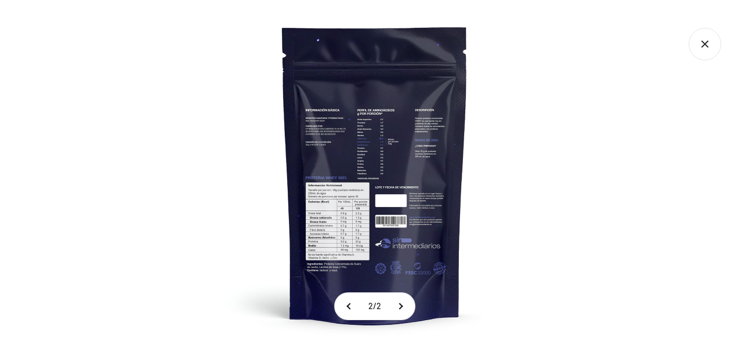
click at [380, 202] on img at bounding box center [375, 174] width 348 height 348
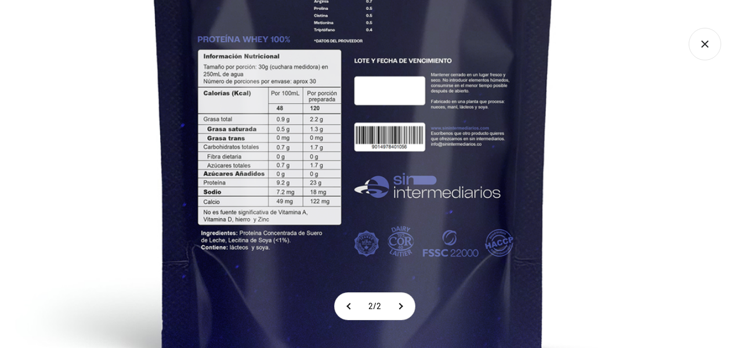
click at [322, 135] on img at bounding box center [353, 30] width 783 height 783
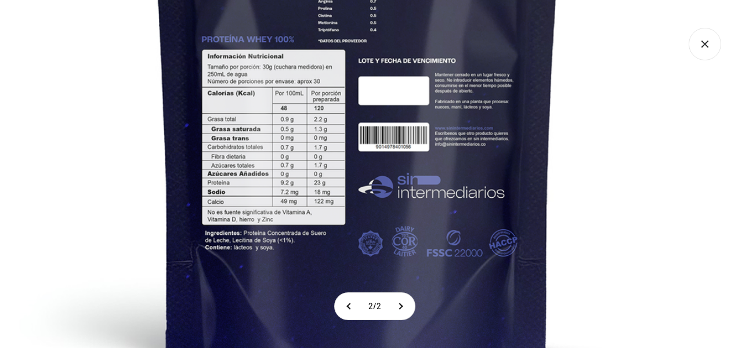
click at [588, 150] on img at bounding box center [357, 30] width 783 height 783
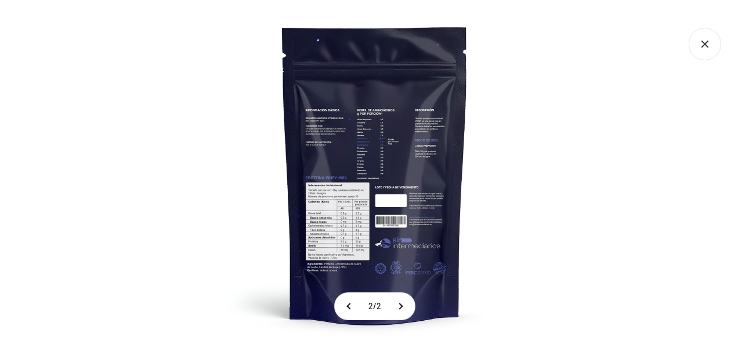
click at [696, 42] on icon "Cerrar galería" at bounding box center [704, 44] width 32 height 32
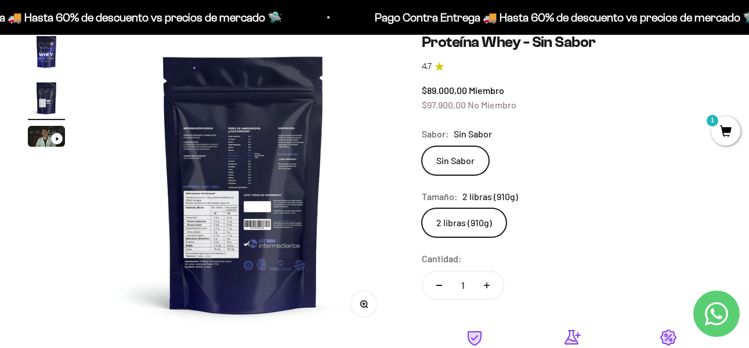
scroll to position [0, 0]
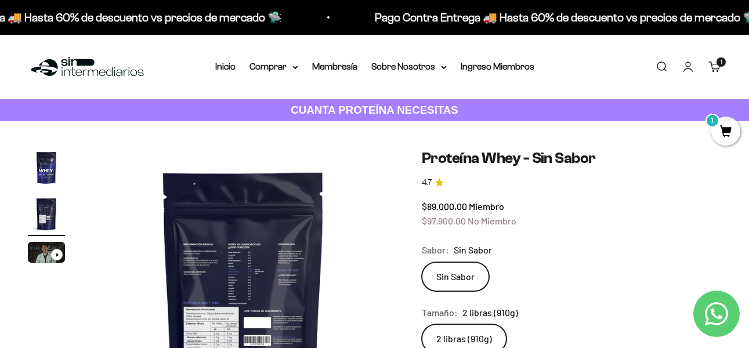
click at [30, 165] on img "Ir al artículo 1" at bounding box center [46, 167] width 37 height 37
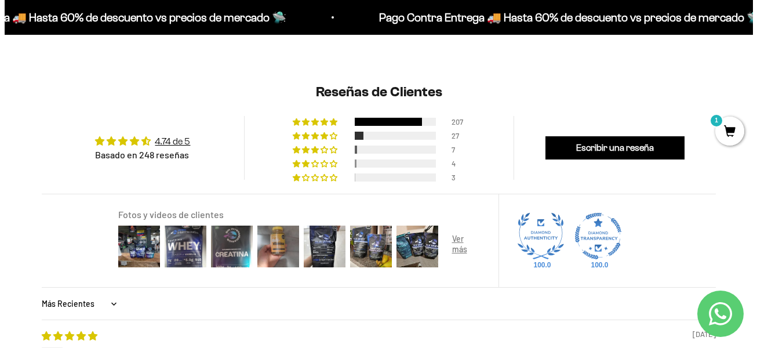
scroll to position [870, 0]
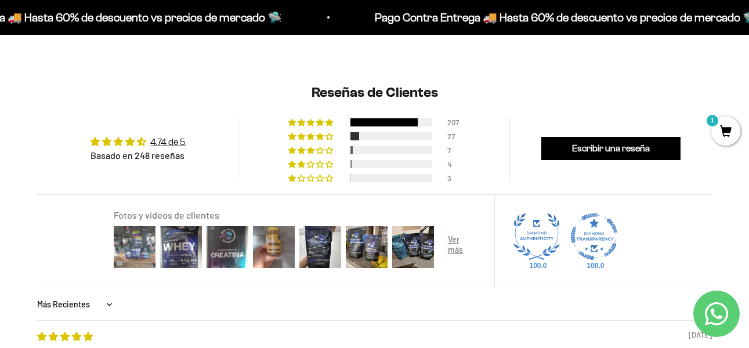
click at [115, 250] on img at bounding box center [134, 247] width 46 height 46
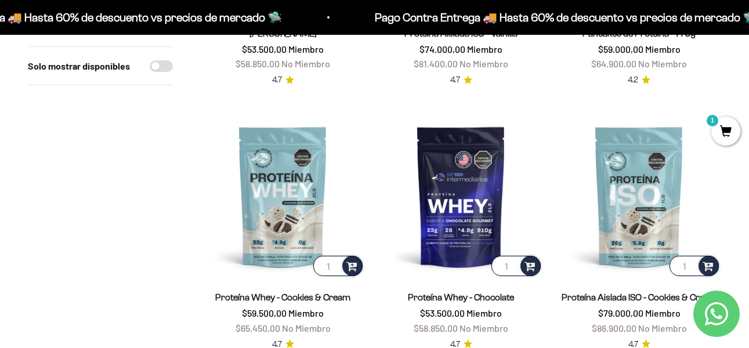
scroll to position [348, 0]
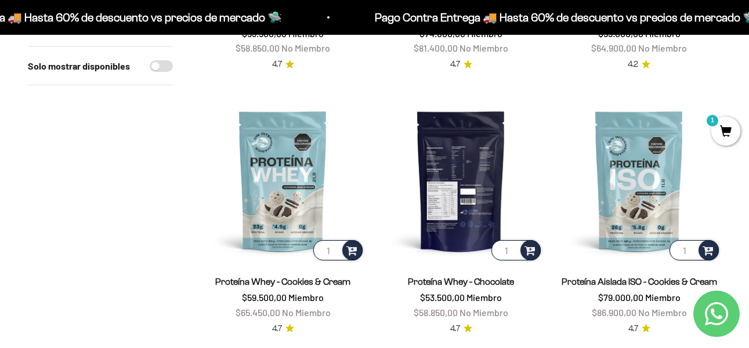
click at [454, 166] on img at bounding box center [461, 181] width 164 height 164
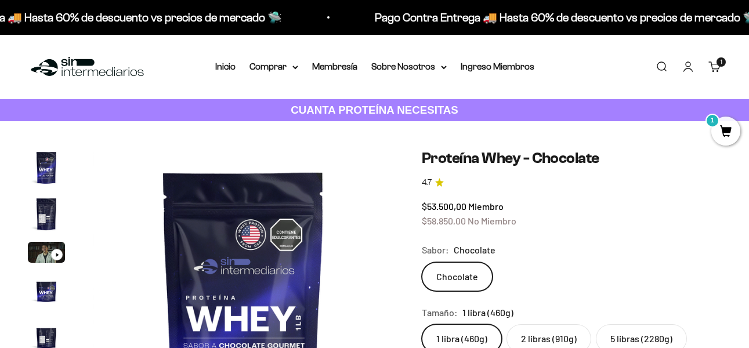
scroll to position [116, 0]
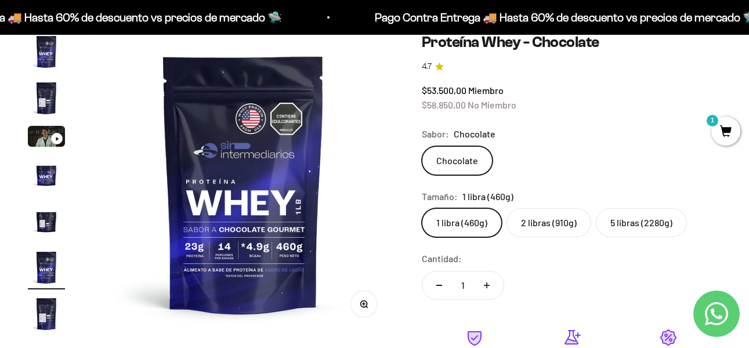
click at [37, 99] on img "Ir al artículo 2" at bounding box center [46, 97] width 37 height 37
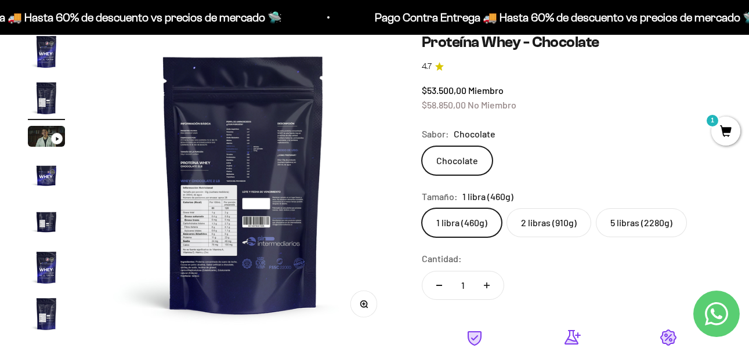
click at [256, 136] on img at bounding box center [243, 183] width 301 height 301
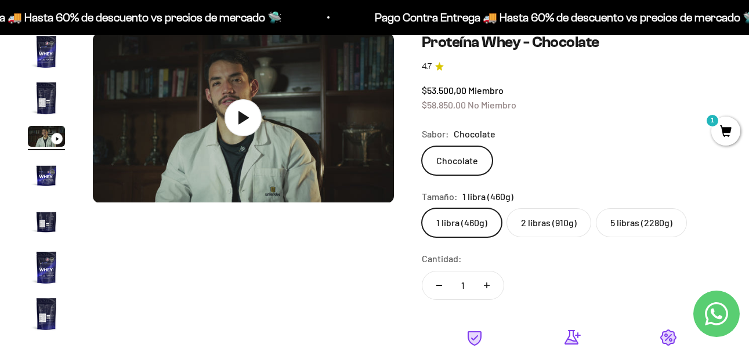
click at [57, 101] on img "Ir al artículo 2" at bounding box center [46, 97] width 37 height 37
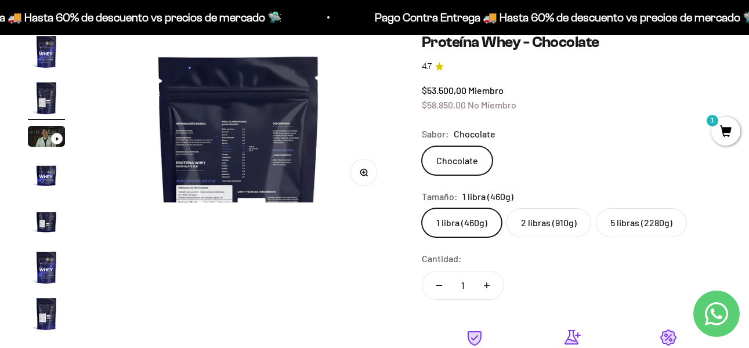
scroll to position [0, 308]
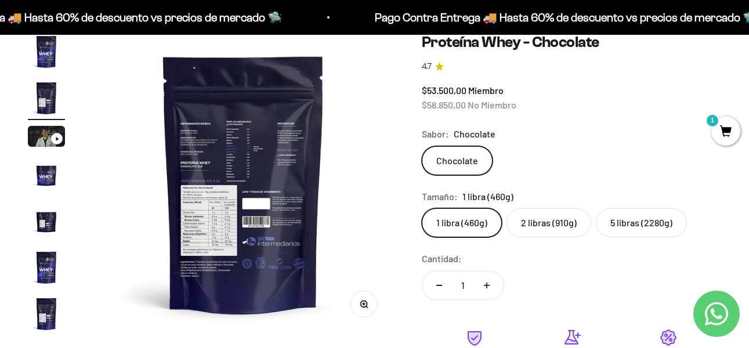
click at [367, 302] on button "Zoom" at bounding box center [363, 304] width 26 height 26
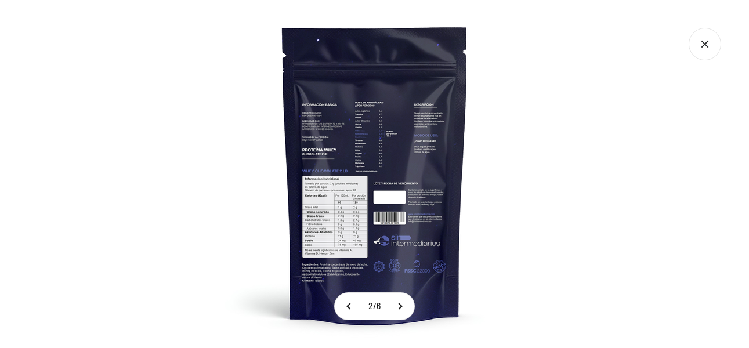
click at [321, 196] on img at bounding box center [375, 174] width 348 height 348
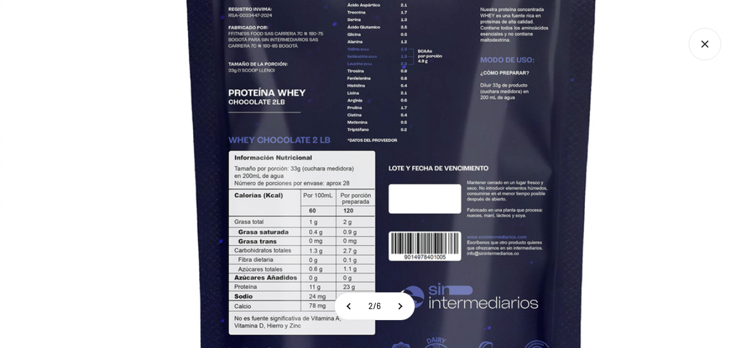
click at [473, 157] on img at bounding box center [391, 146] width 783 height 783
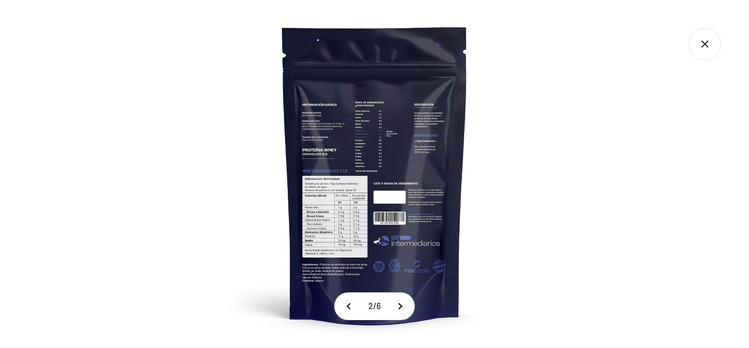
click at [473, 157] on img at bounding box center [375, 174] width 348 height 348
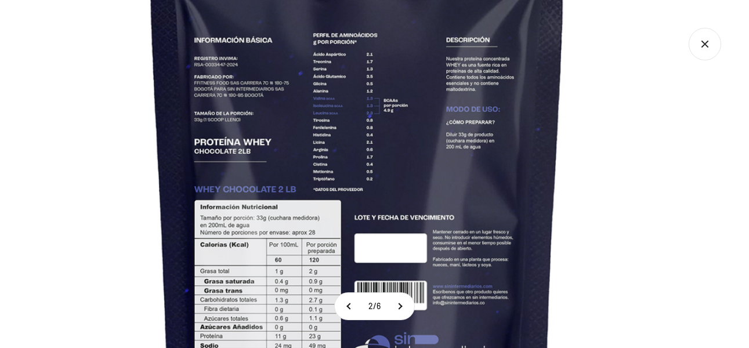
click at [598, 86] on img at bounding box center [357, 196] width 783 height 783
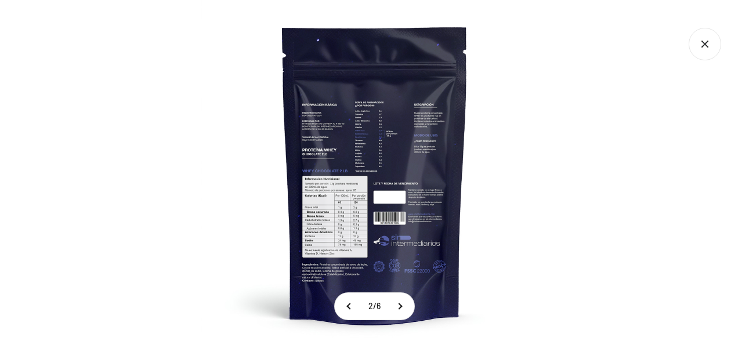
click at [696, 35] on icon "Cerrar galería" at bounding box center [704, 44] width 32 height 32
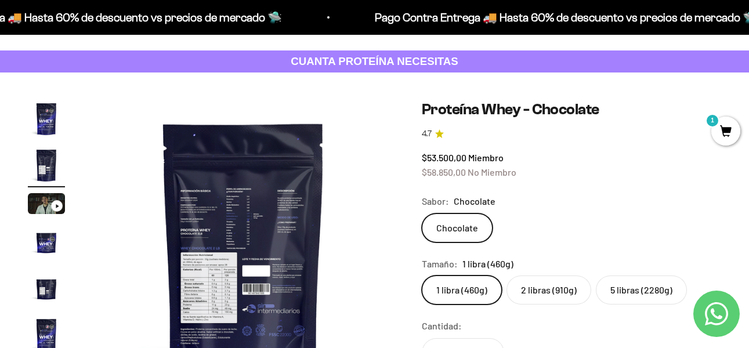
scroll to position [116, 0]
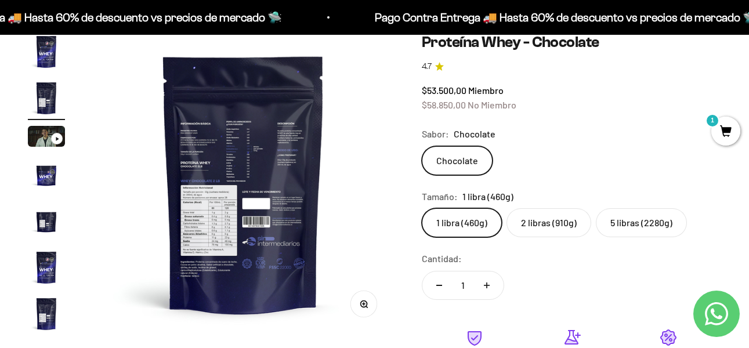
click at [531, 223] on label "2 libras (910g)" at bounding box center [548, 222] width 85 height 29
click at [422, 208] on input "2 libras (910g)" at bounding box center [421, 208] width 1 height 1
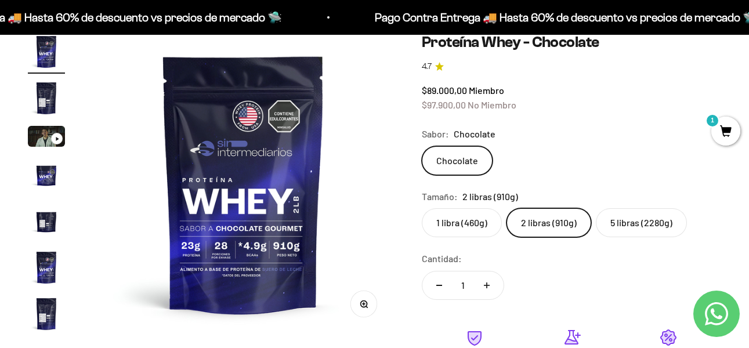
click at [41, 86] on img "Ir al artículo 2" at bounding box center [46, 97] width 37 height 37
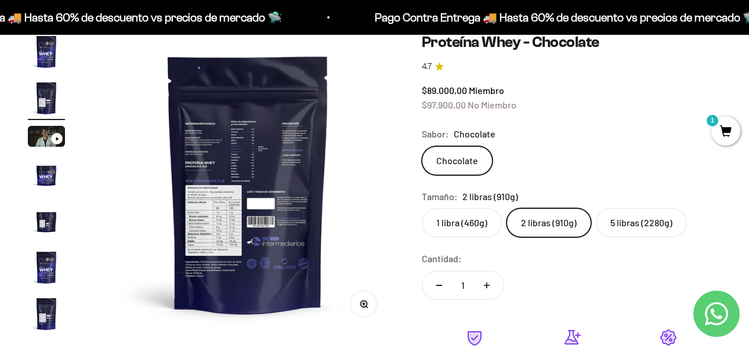
scroll to position [0, 308]
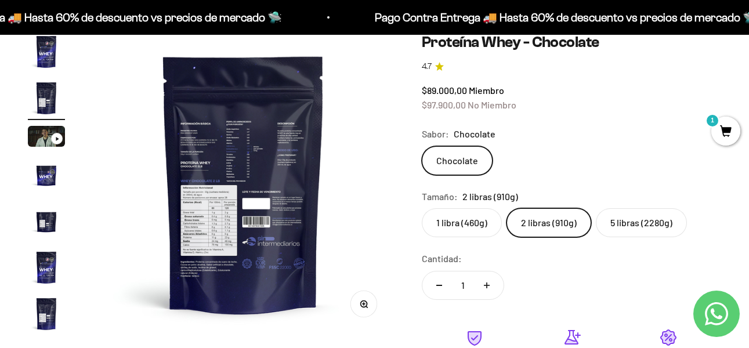
click at [373, 305] on button "Zoom" at bounding box center [363, 304] width 26 height 26
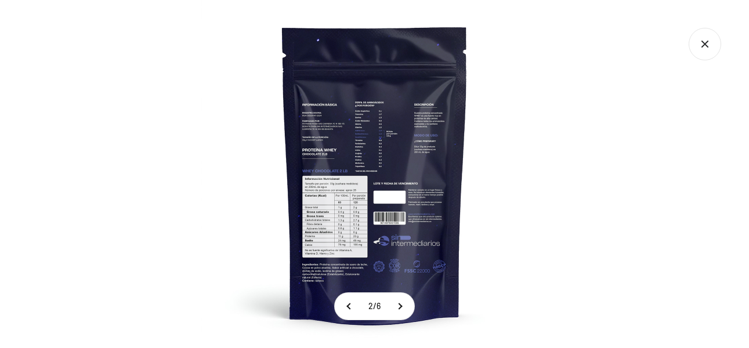
click at [326, 180] on img at bounding box center [375, 174] width 348 height 348
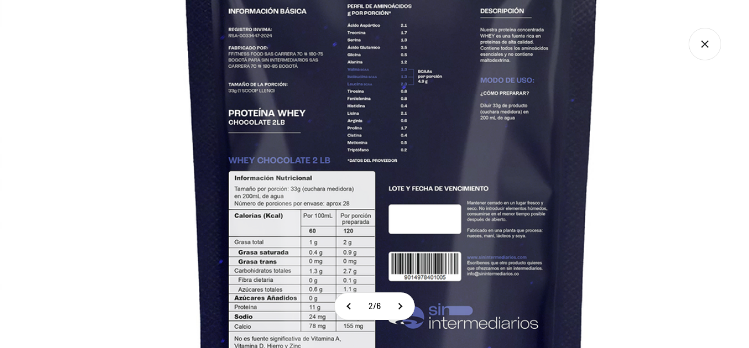
click at [684, 168] on img at bounding box center [391, 167] width 783 height 783
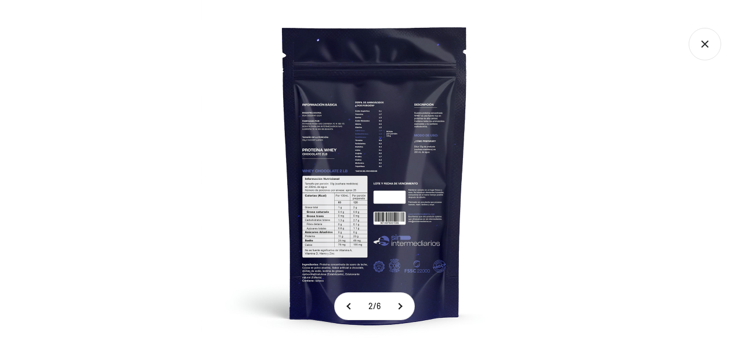
click at [346, 196] on img at bounding box center [375, 174] width 348 height 348
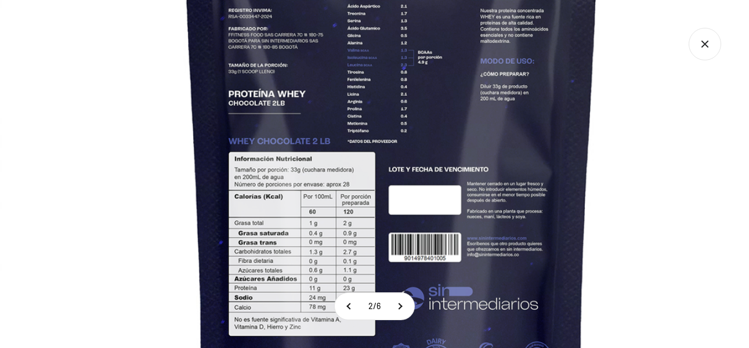
click at [717, 144] on img at bounding box center [391, 147] width 783 height 783
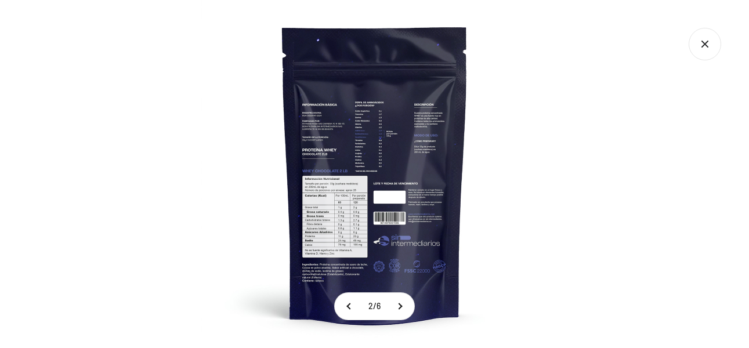
click at [707, 35] on icon "Cerrar galería" at bounding box center [704, 44] width 32 height 32
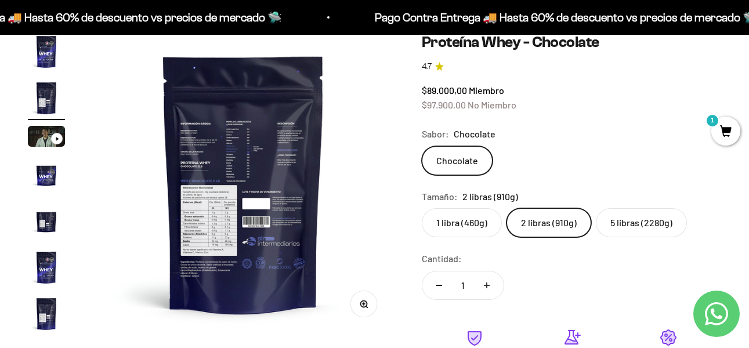
click at [464, 222] on label "1 libra (460g)" at bounding box center [462, 222] width 80 height 29
click at [422, 208] on input "1 libra (460g)" at bounding box center [421, 208] width 1 height 1
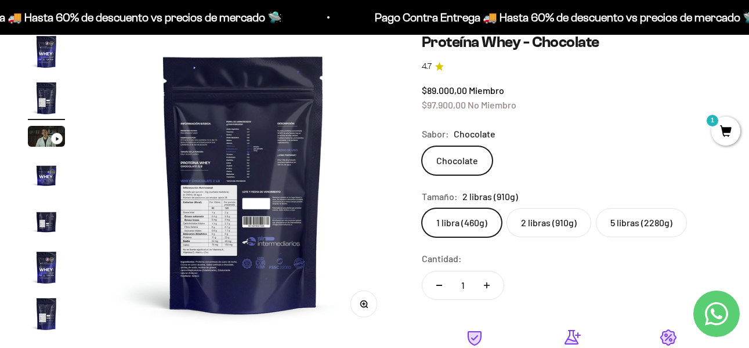
scroll to position [0, 1539]
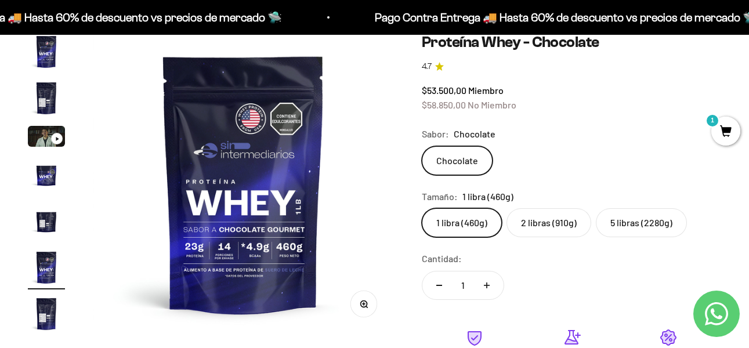
click at [47, 100] on img "Ir al artículo 2" at bounding box center [46, 97] width 37 height 37
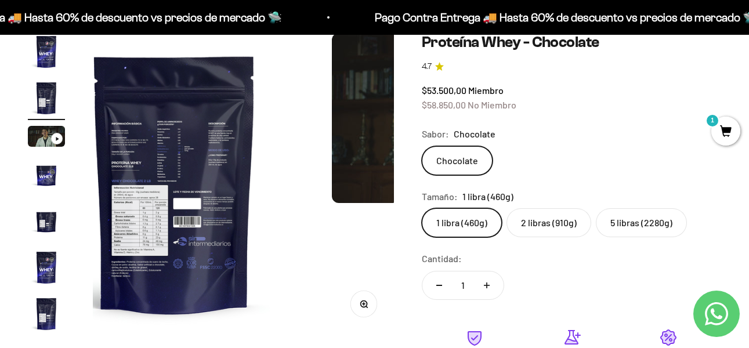
scroll to position [0, 308]
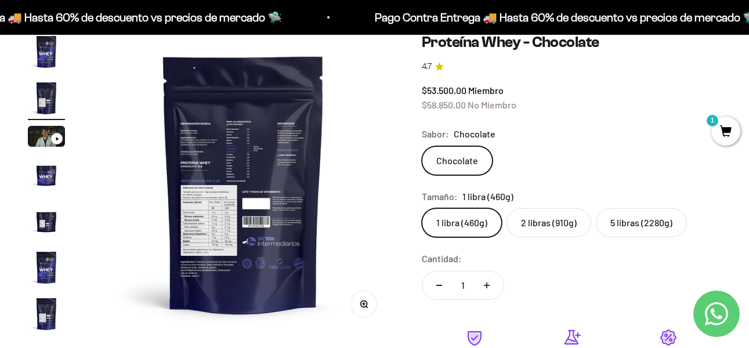
click at [375, 304] on button "Zoom" at bounding box center [363, 304] width 26 height 26
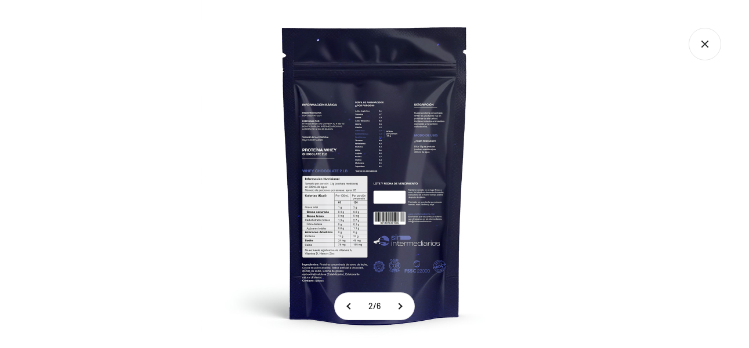
click at [336, 176] on img at bounding box center [375, 174] width 348 height 348
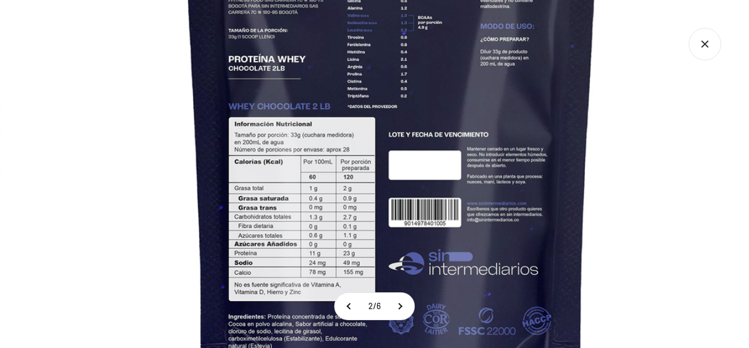
click at [705, 168] on img at bounding box center [391, 113] width 783 height 783
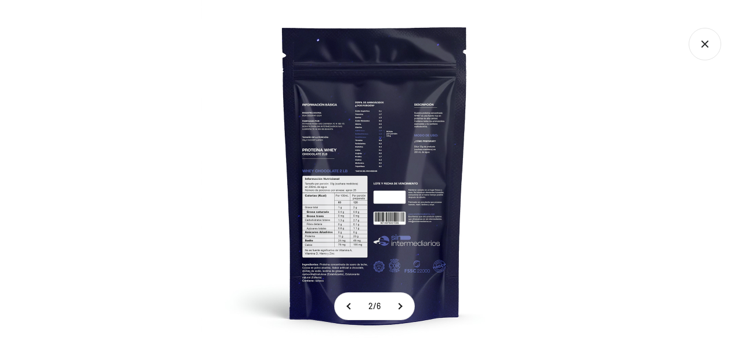
click at [706, 49] on icon "Cerrar galería" at bounding box center [704, 44] width 32 height 32
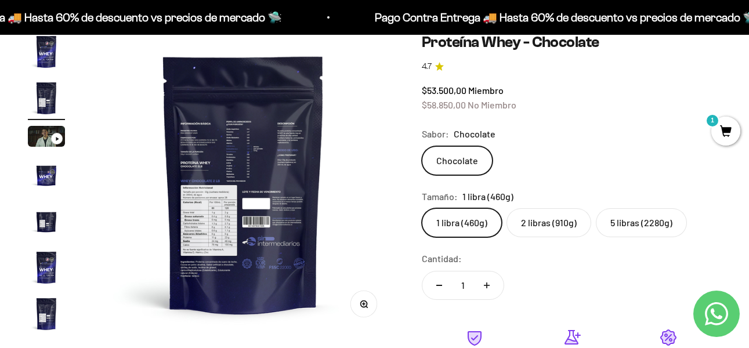
click at [555, 204] on fieldset "Tamaño: 1 libra (460g) 1 libra (460g) 2 libras (910g) 5 libras (2280g)" at bounding box center [571, 213] width 299 height 49
click at [553, 215] on label "2 libras (910g)" at bounding box center [548, 222] width 85 height 29
click at [422, 208] on input "2 libras (910g)" at bounding box center [421, 208] width 1 height 1
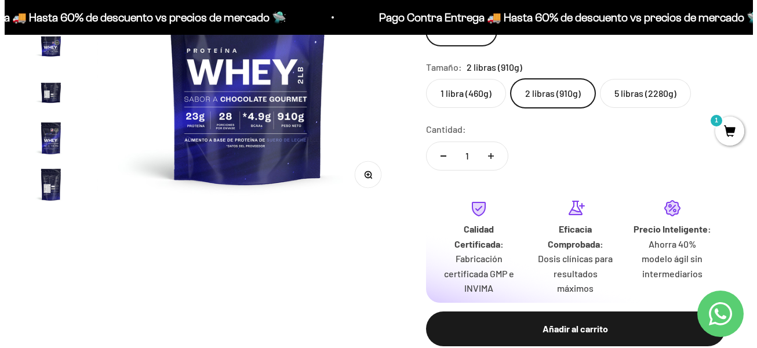
scroll to position [348, 0]
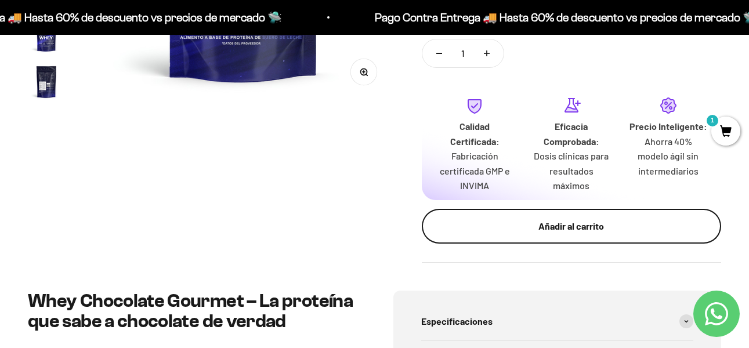
click at [594, 219] on div "Añadir al carrito" at bounding box center [571, 226] width 253 height 15
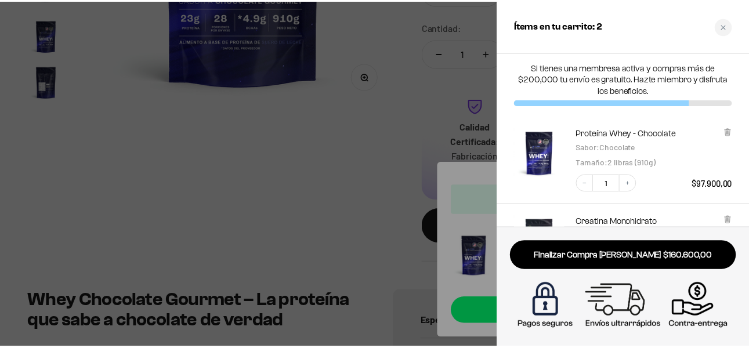
scroll to position [0, 0]
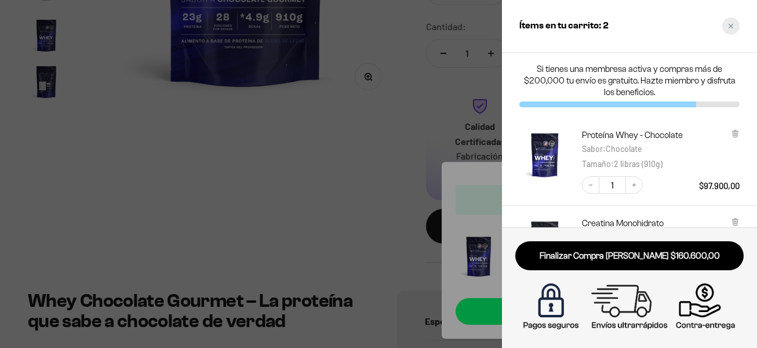
click at [728, 29] on div "Close cart" at bounding box center [730, 25] width 17 height 17
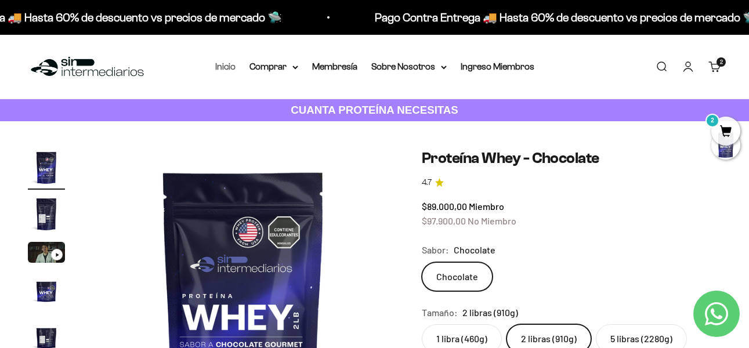
click at [220, 63] on link "Inicio" at bounding box center [225, 66] width 20 height 10
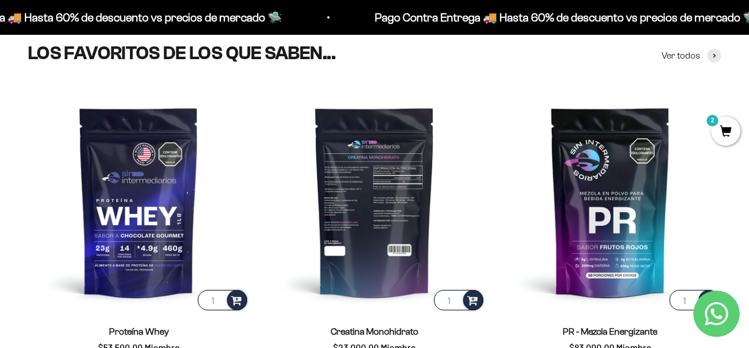
scroll to position [406, 0]
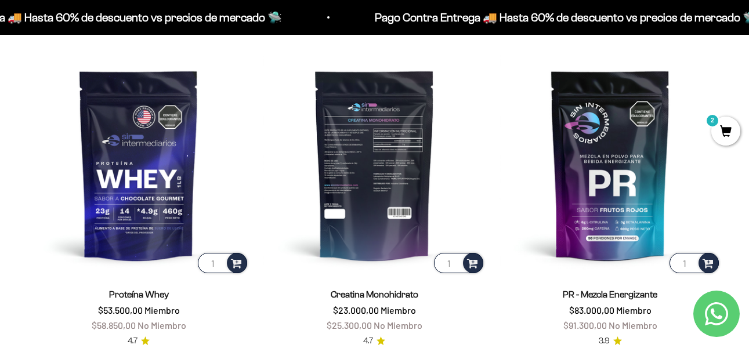
click at [368, 88] on img at bounding box center [373, 164] width 221 height 221
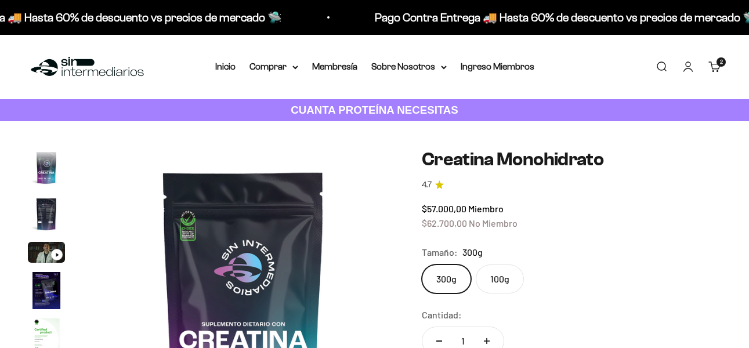
scroll to position [48, 0]
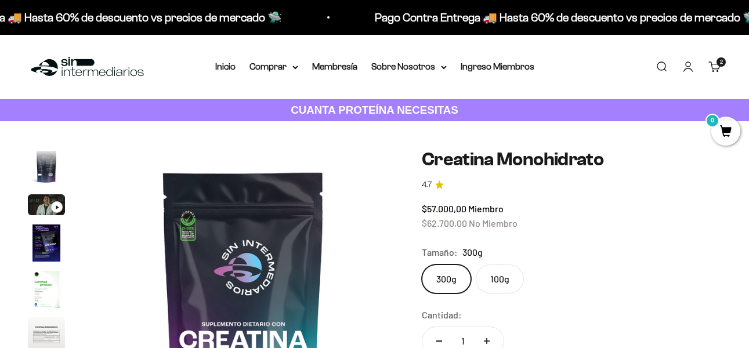
click at [181, 239] on img at bounding box center [243, 299] width 301 height 301
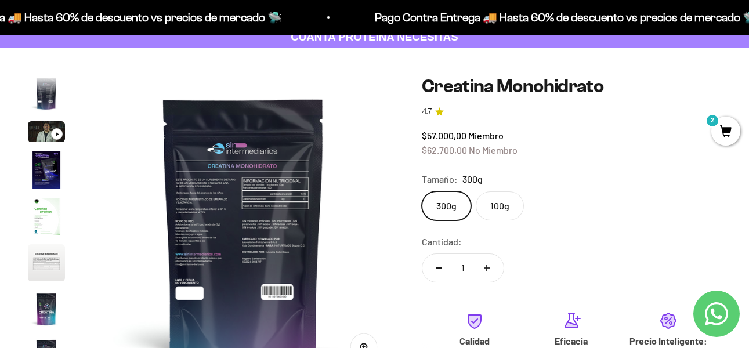
scroll to position [0, 0]
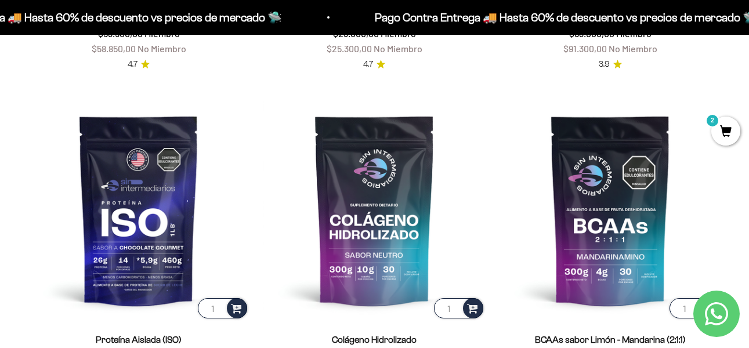
scroll to position [406, 0]
